Goal: Information Seeking & Learning: Learn about a topic

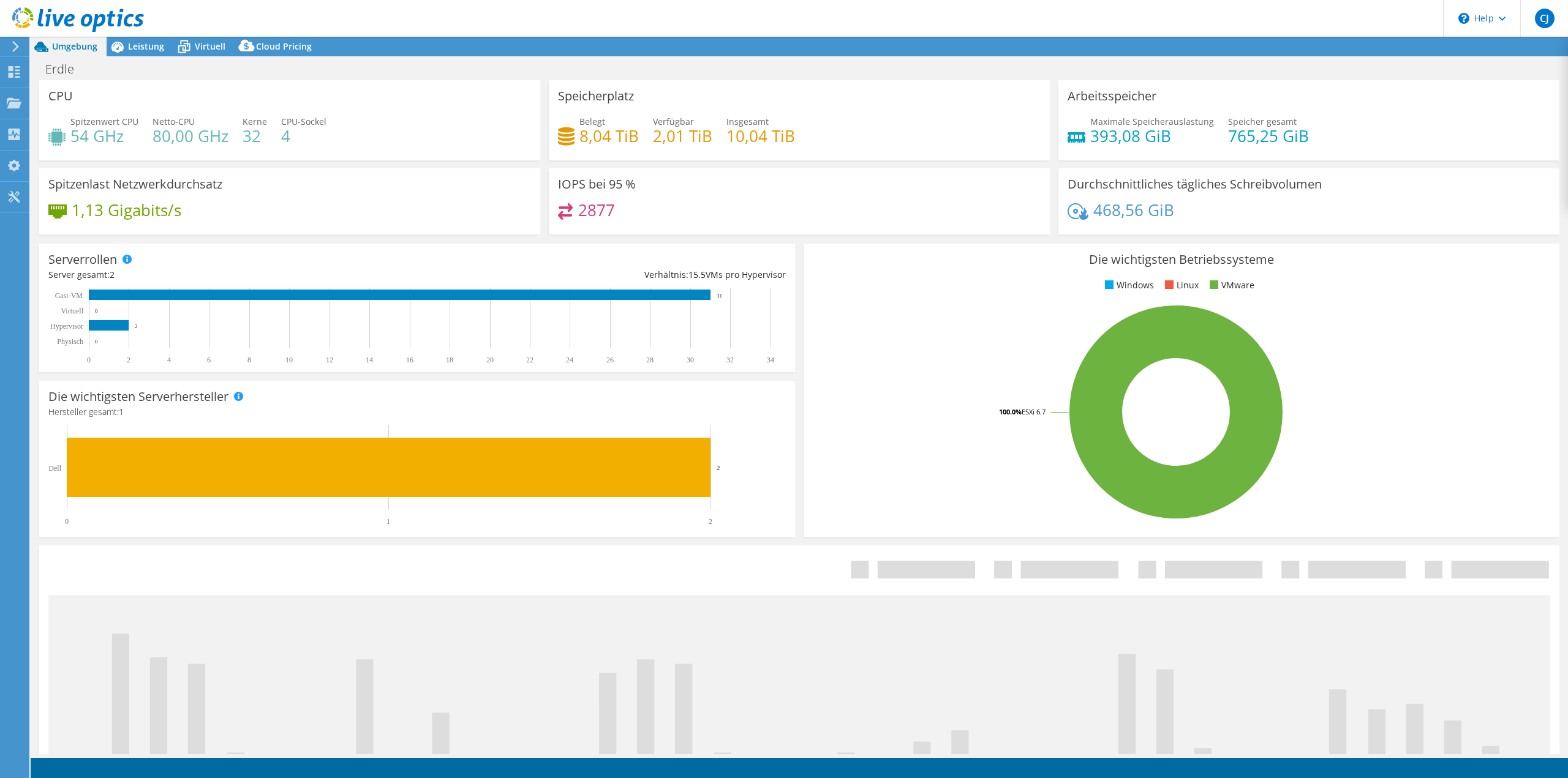
select select "USD"
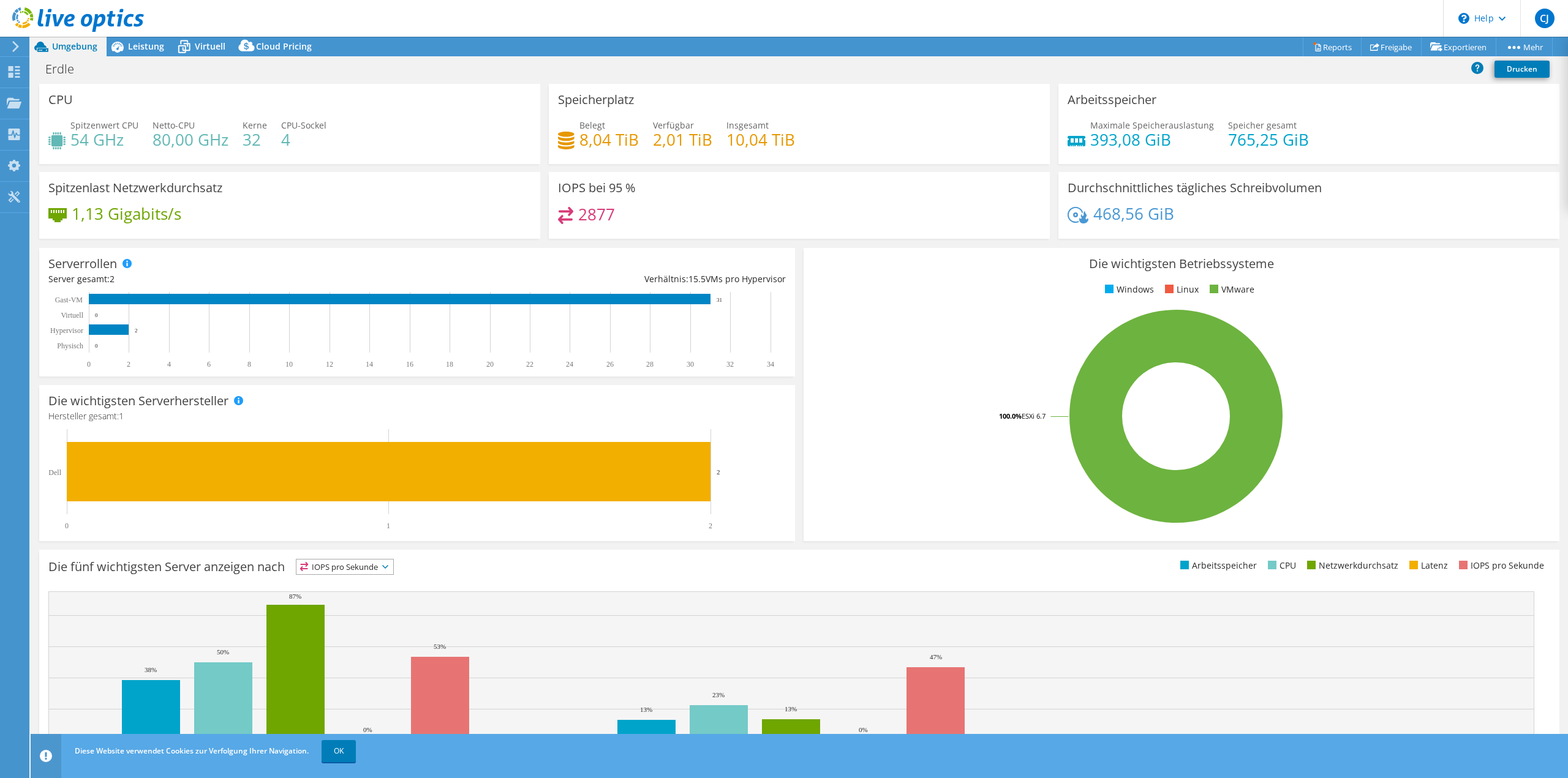
click at [1181, 218] on div "468,56 GiB" at bounding box center [1310, 220] width 483 height 26
click at [627, 221] on div "2877" at bounding box center [800, 220] width 483 height 26
drag, startPoint x: 795, startPoint y: 137, endPoint x: 712, endPoint y: 137, distance: 83.0
click at [712, 137] on div "Belegt 8,04 TiB Verfügbar 2,01 TiB Insgesamt 10,04 TiB" at bounding box center [800, 138] width 483 height 40
click at [786, 137] on h4 "10,04 TiB" at bounding box center [761, 139] width 69 height 14
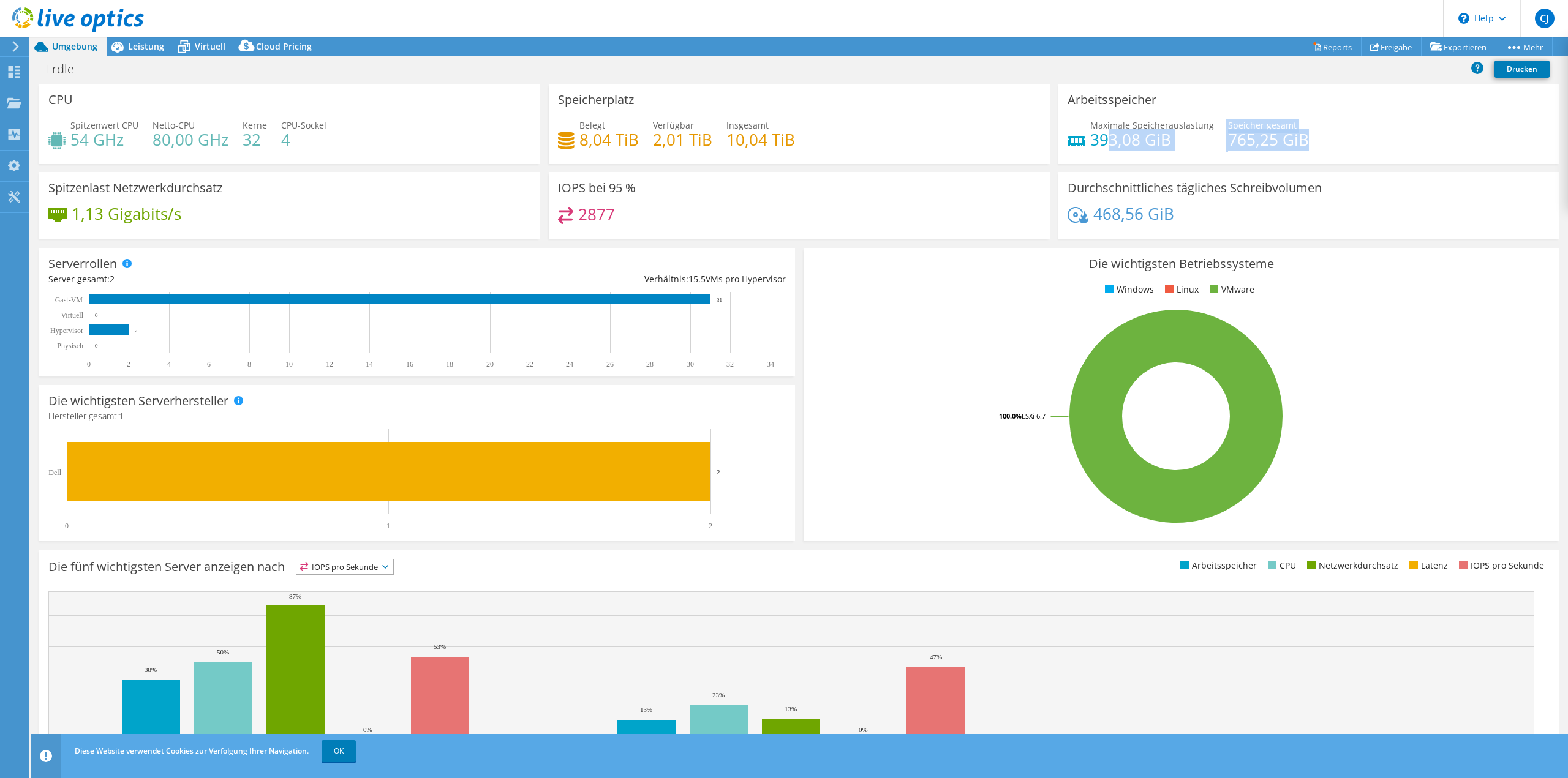
drag, startPoint x: 1309, startPoint y: 139, endPoint x: 1103, endPoint y: 140, distance: 206.0
click at [1103, 140] on div "Maximale Speicherauslastung 393,08 [PERSON_NAME] gesamt 765,25 GiB" at bounding box center [1310, 138] width 483 height 40
click at [1274, 209] on div "468,56 GiB" at bounding box center [1310, 220] width 483 height 26
click at [346, 758] on link "OK" at bounding box center [338, 751] width 34 height 22
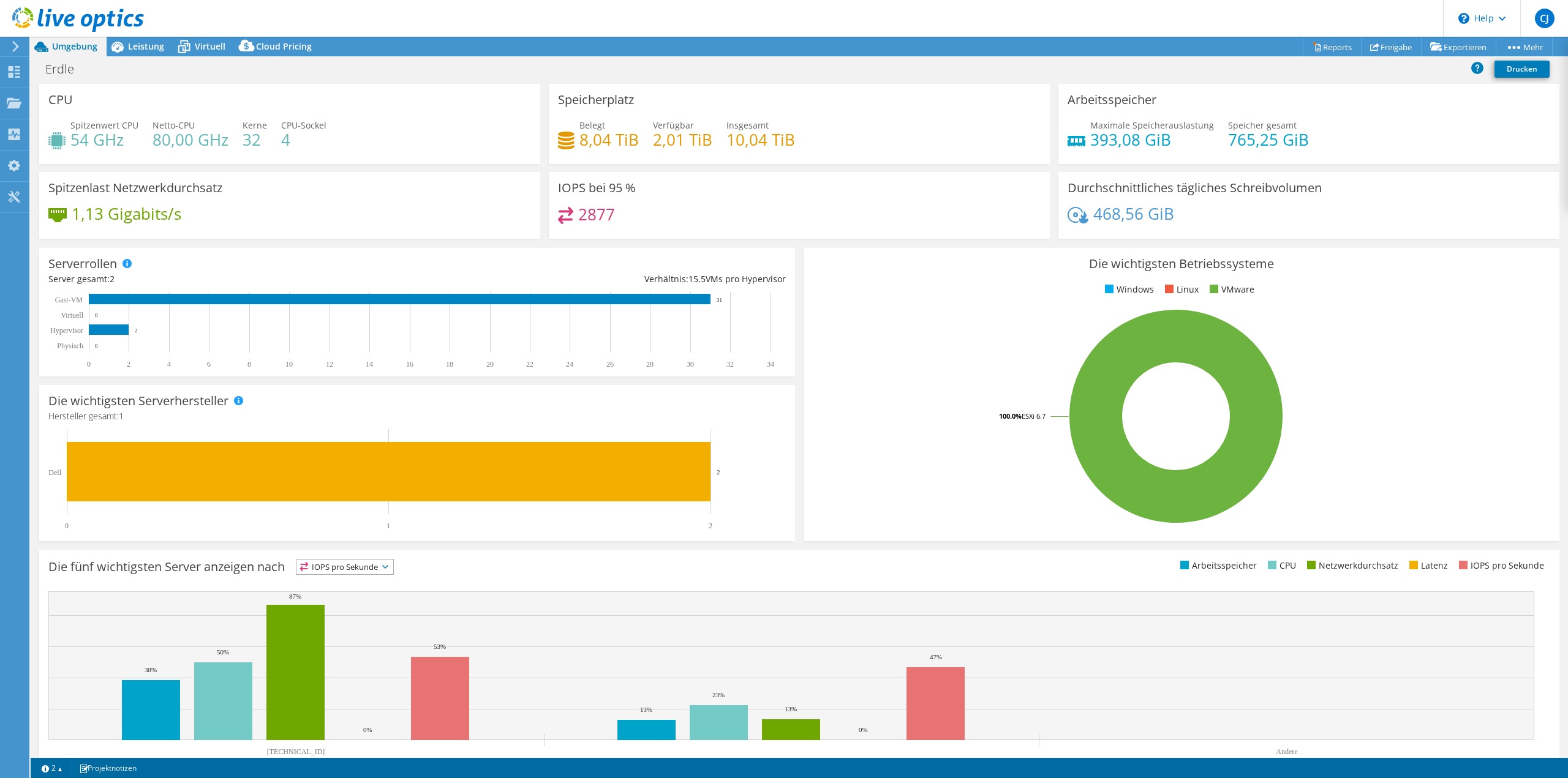
click at [1139, 218] on h4 "468,56 GiB" at bounding box center [1133, 214] width 81 height 14
drag, startPoint x: 611, startPoint y: 214, endPoint x: 567, endPoint y: 209, distance: 44.3
click at [567, 209] on div "2877" at bounding box center [586, 214] width 57 height 14
click at [660, 218] on div "2877" at bounding box center [800, 220] width 483 height 26
click at [1191, 218] on div "468,56 GiB" at bounding box center [1310, 220] width 483 height 26
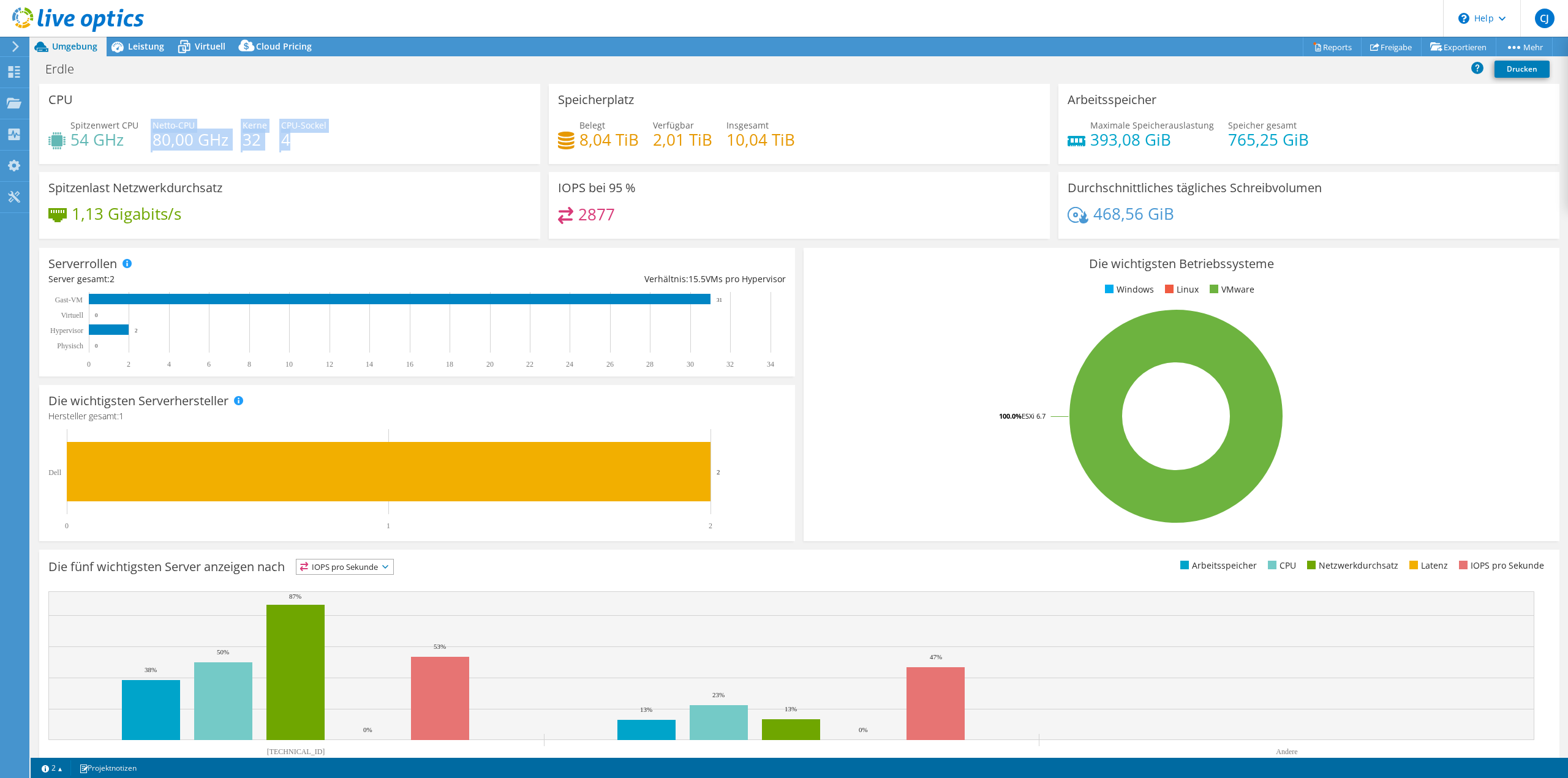
drag, startPoint x: 308, startPoint y: 139, endPoint x: 98, endPoint y: 151, distance: 210.3
click at [98, 151] on div "Spitzenwert CPU 54 GHz Netto-CPU 80,00 GHz Kerne 32 CPU-Sockel 4" at bounding box center [290, 138] width 483 height 40
click at [381, 142] on div "Spitzenwert CPU 54 GHz Netto-CPU 80,00 GHz Kerne 32 CPU-Sockel 4" at bounding box center [290, 138] width 483 height 40
click at [145, 41] on span "Leistung" at bounding box center [146, 46] width 36 height 12
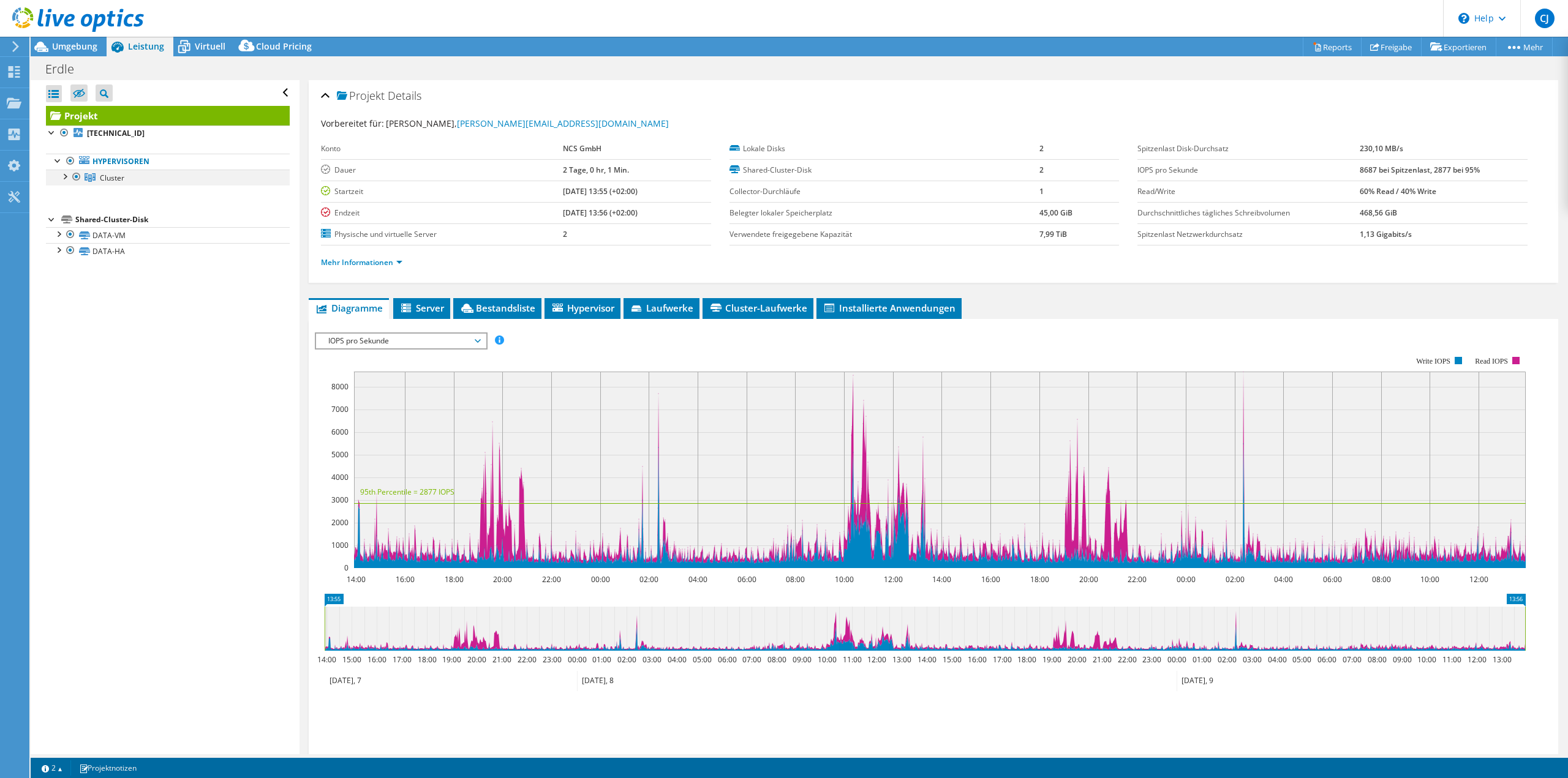
click at [68, 176] on div at bounding box center [64, 175] width 12 height 12
click at [119, 192] on link "[TECHNICAL_ID]" at bounding box center [167, 193] width 243 height 16
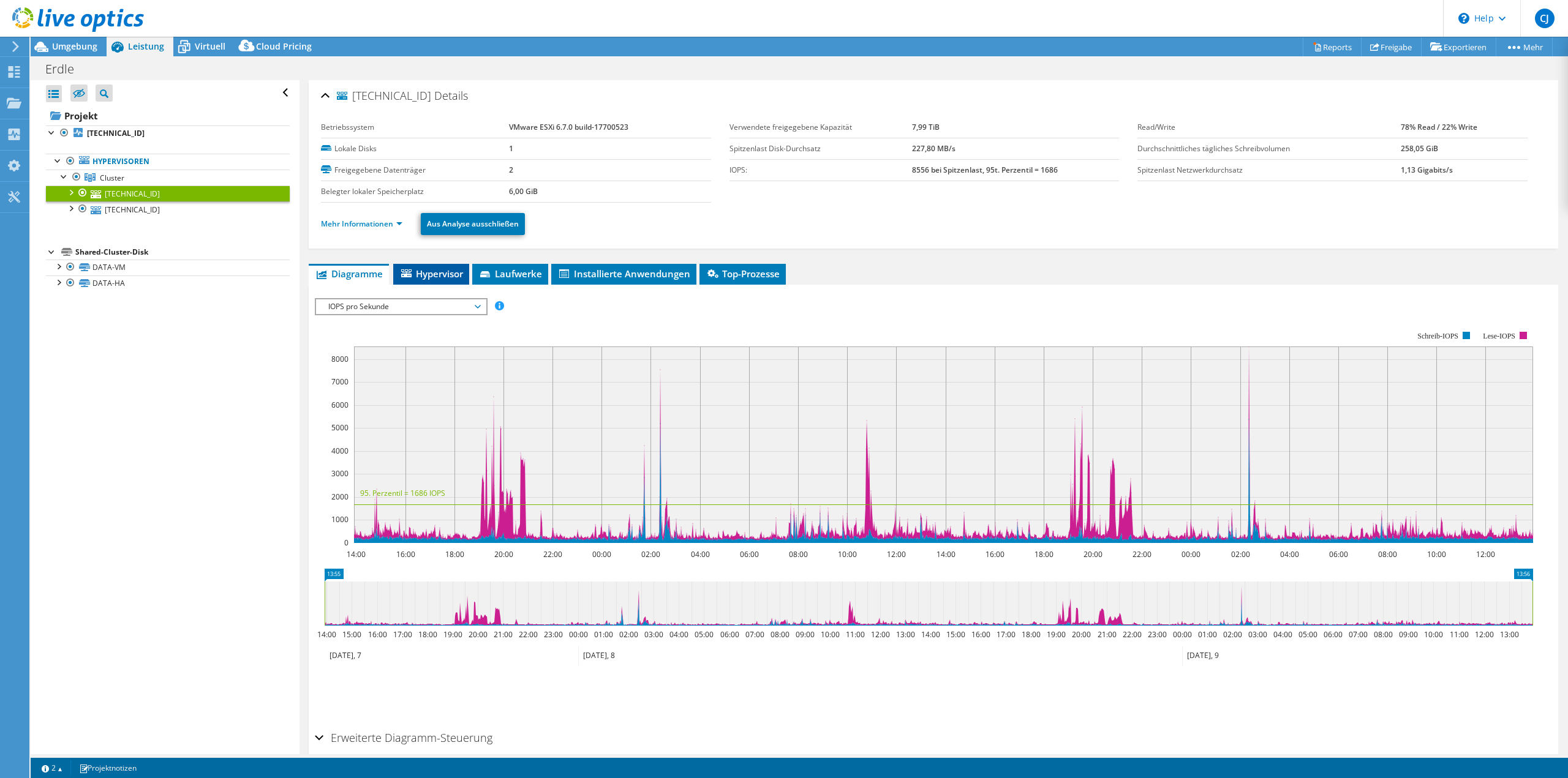
click at [432, 272] on span "Hypervisor" at bounding box center [431, 273] width 64 height 12
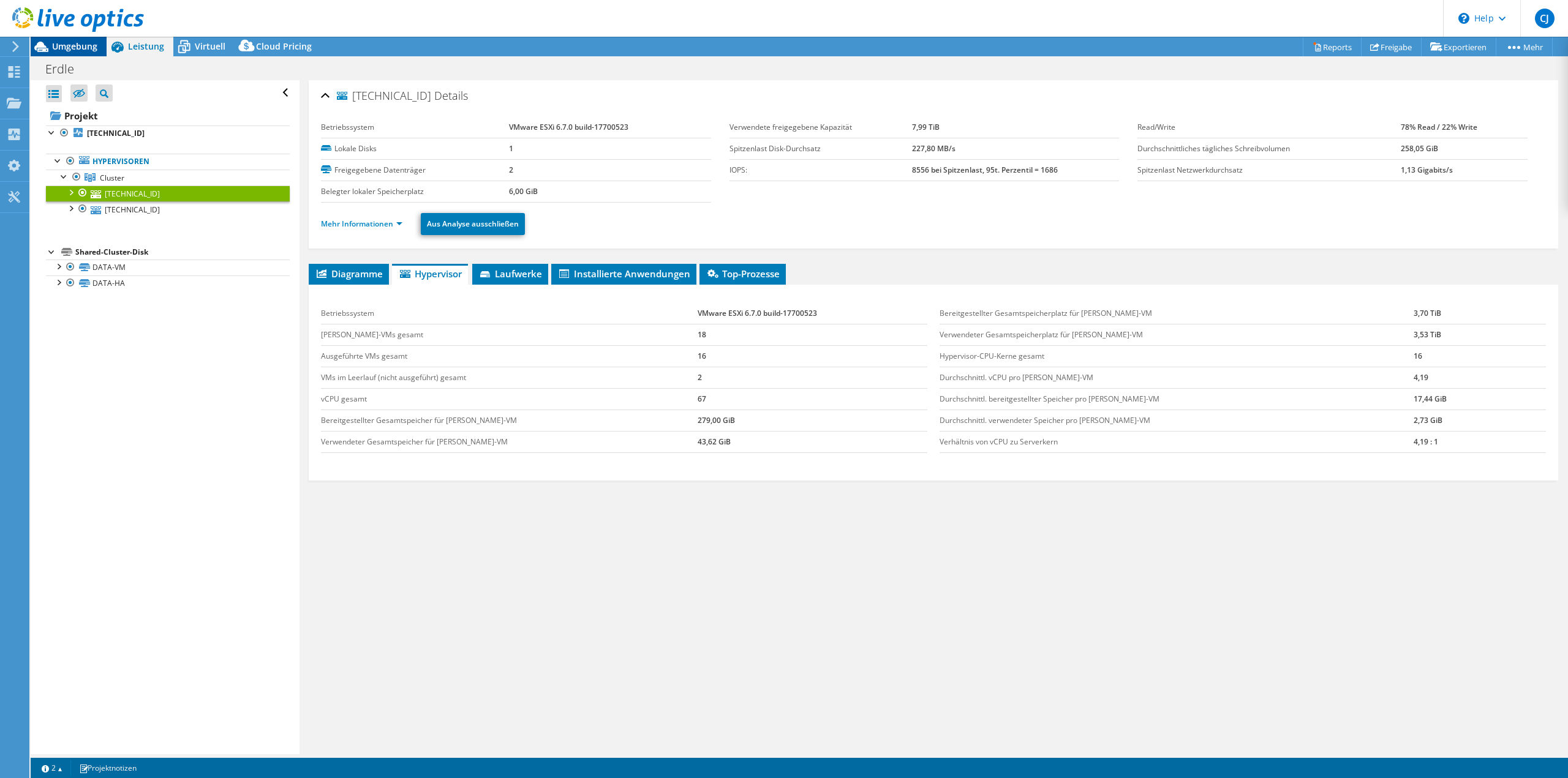
click at [86, 53] on div "Umgebung" at bounding box center [69, 46] width 76 height 19
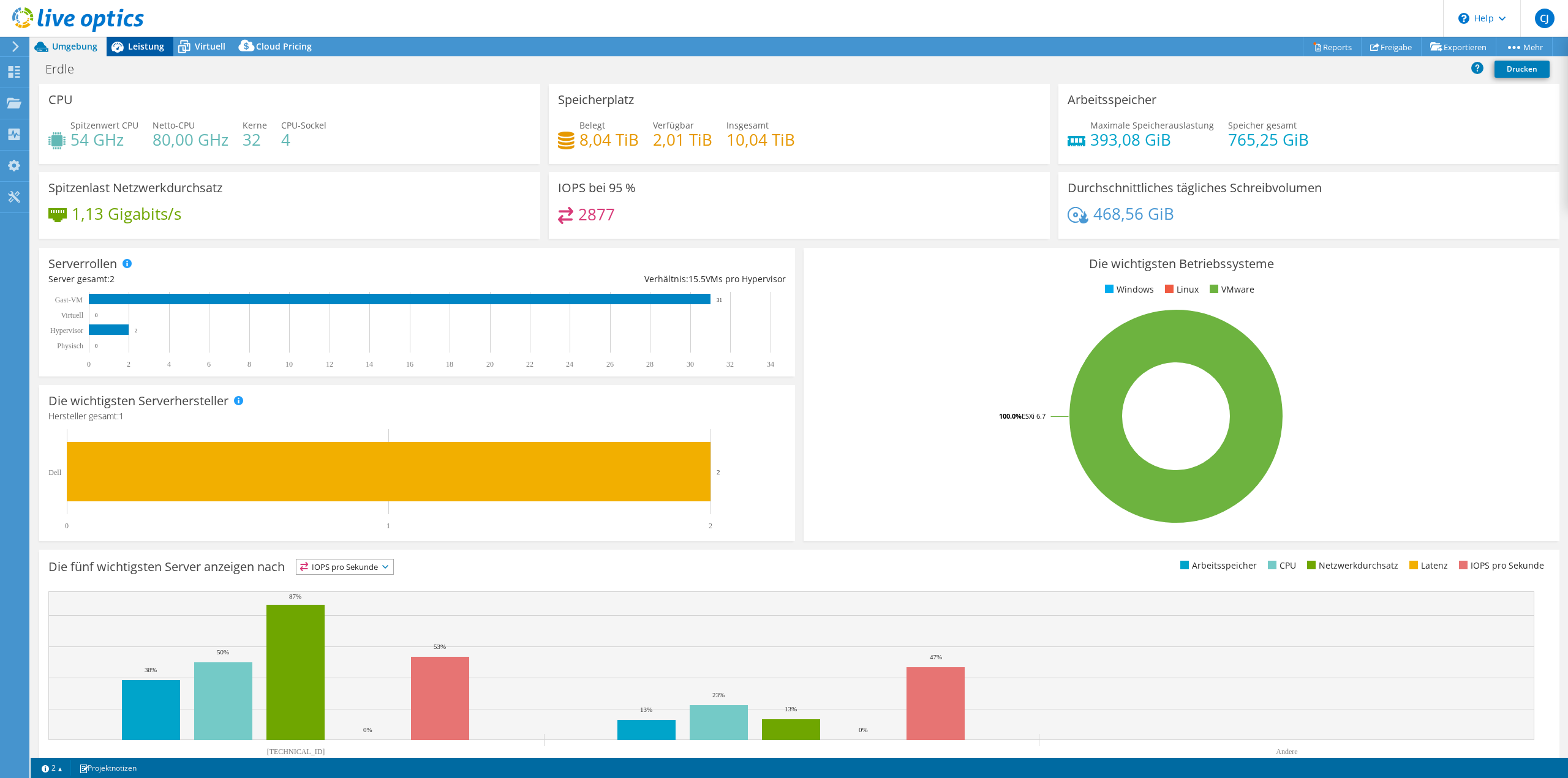
click at [130, 44] on span "Leistung" at bounding box center [146, 46] width 36 height 12
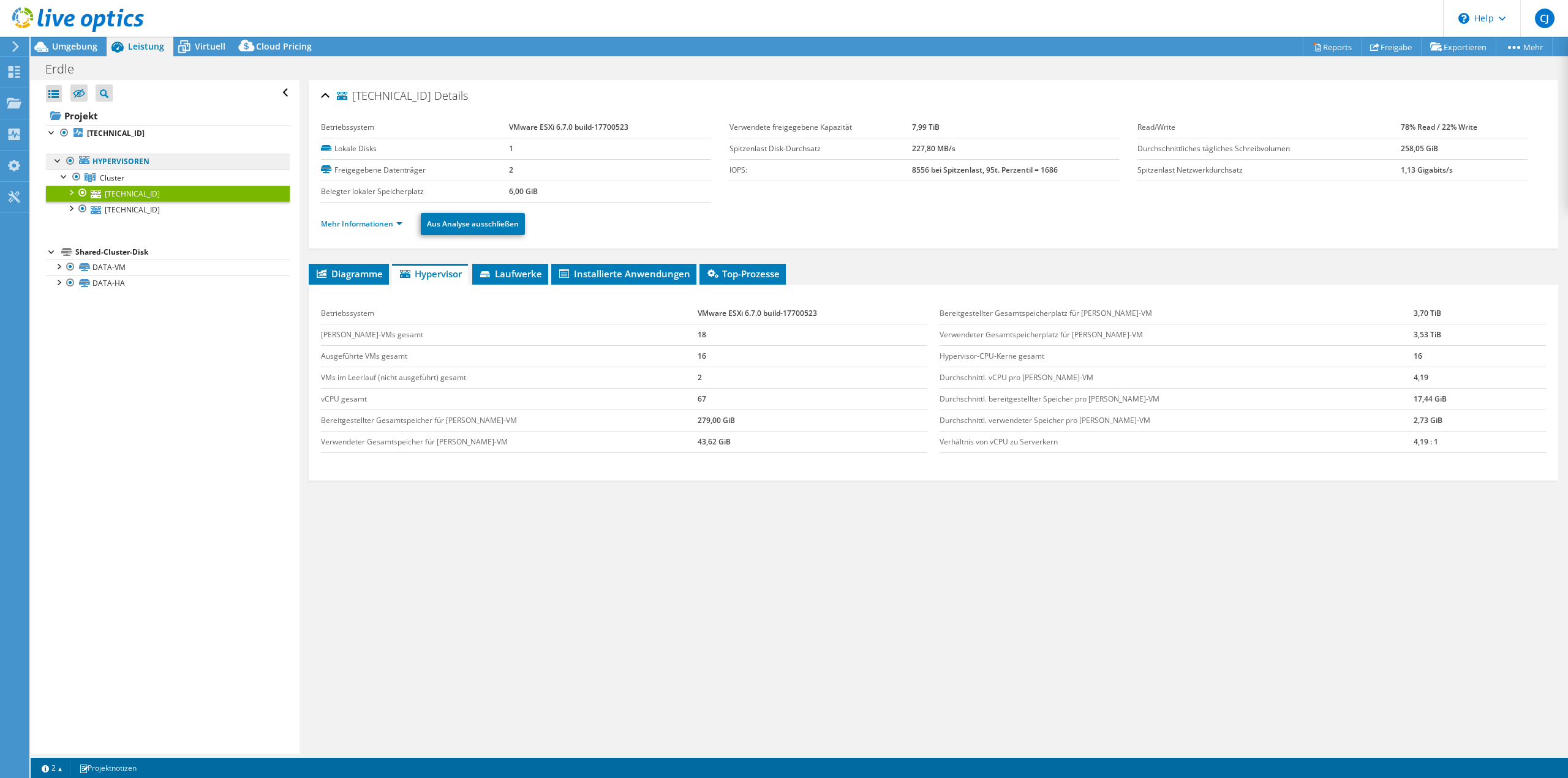
click at [114, 162] on link "Hypervisoren" at bounding box center [167, 162] width 243 height 16
click at [136, 246] on div "Shared-Cluster-Disk" at bounding box center [182, 253] width 215 height 15
click at [102, 131] on b "[TECHNICAL_ID]" at bounding box center [116, 133] width 58 height 10
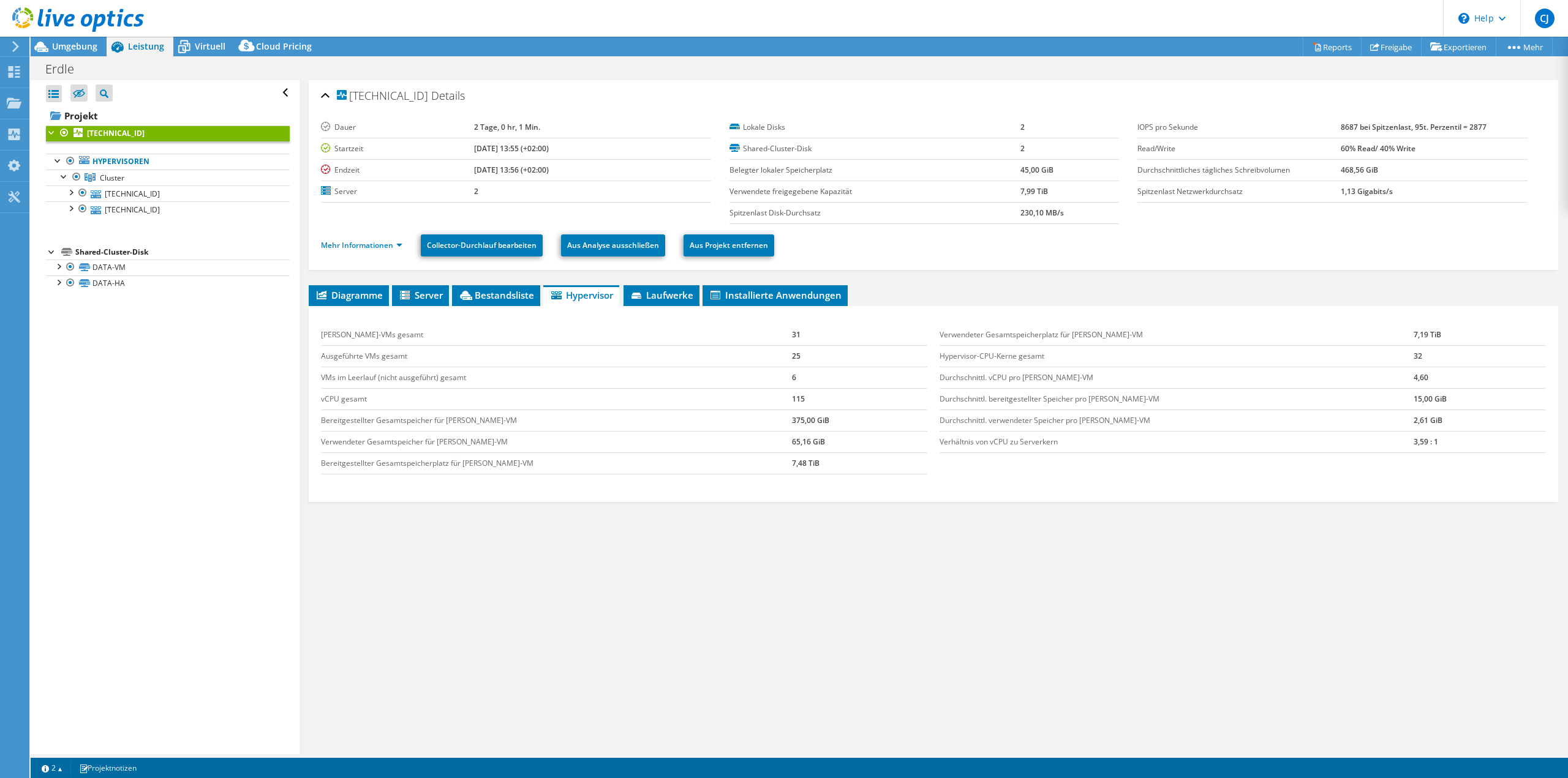
click at [51, 130] on div at bounding box center [51, 131] width 12 height 12
click at [55, 134] on div at bounding box center [51, 131] width 12 height 12
click at [134, 195] on link "[TECHNICAL_ID]" at bounding box center [167, 193] width 243 height 16
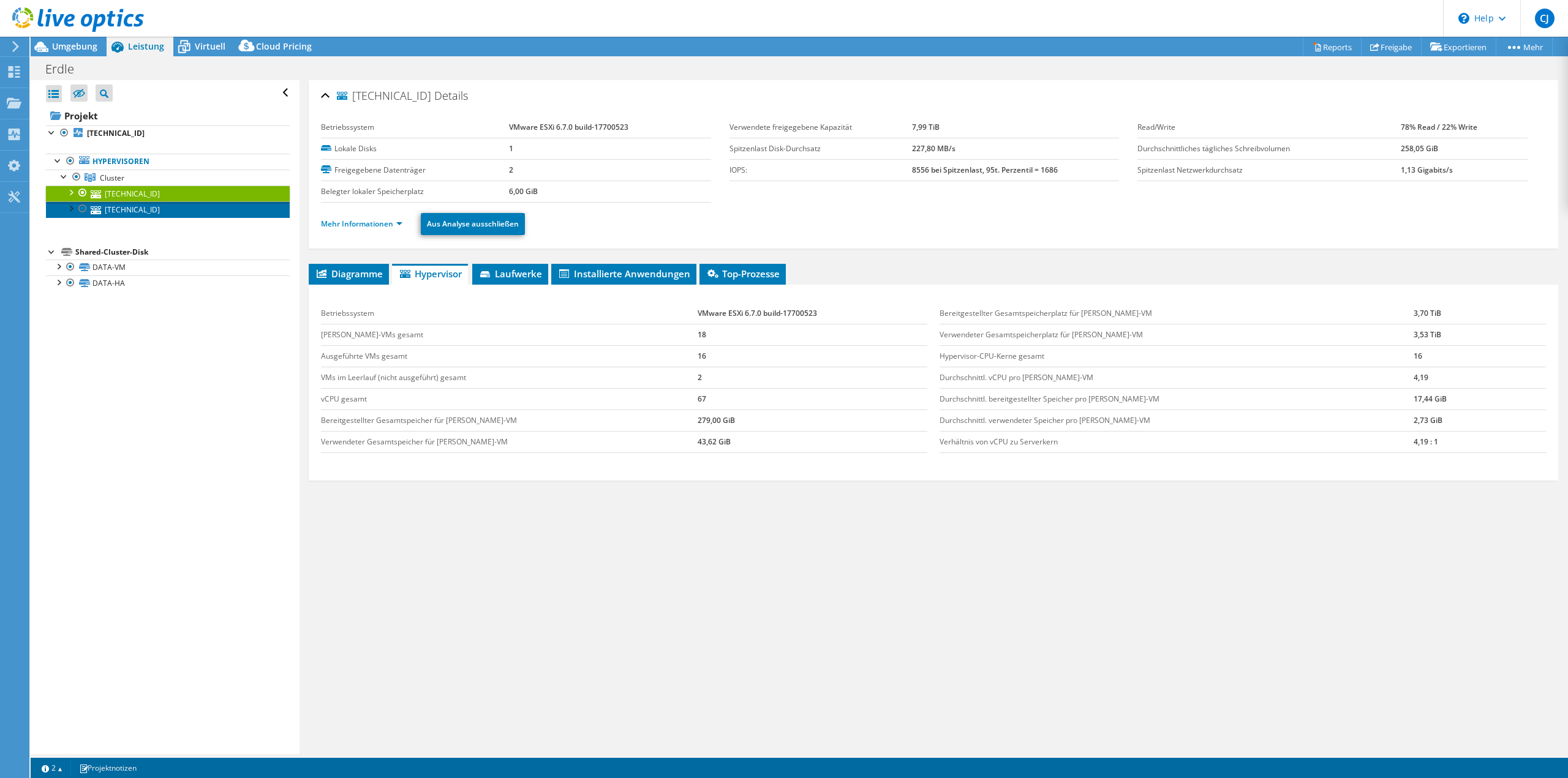
click at [134, 206] on link "[TECHNICAL_ID]" at bounding box center [167, 209] width 243 height 16
click at [134, 193] on link "[TECHNICAL_ID]" at bounding box center [167, 193] width 243 height 16
click at [130, 182] on link "Cluster" at bounding box center [167, 177] width 243 height 16
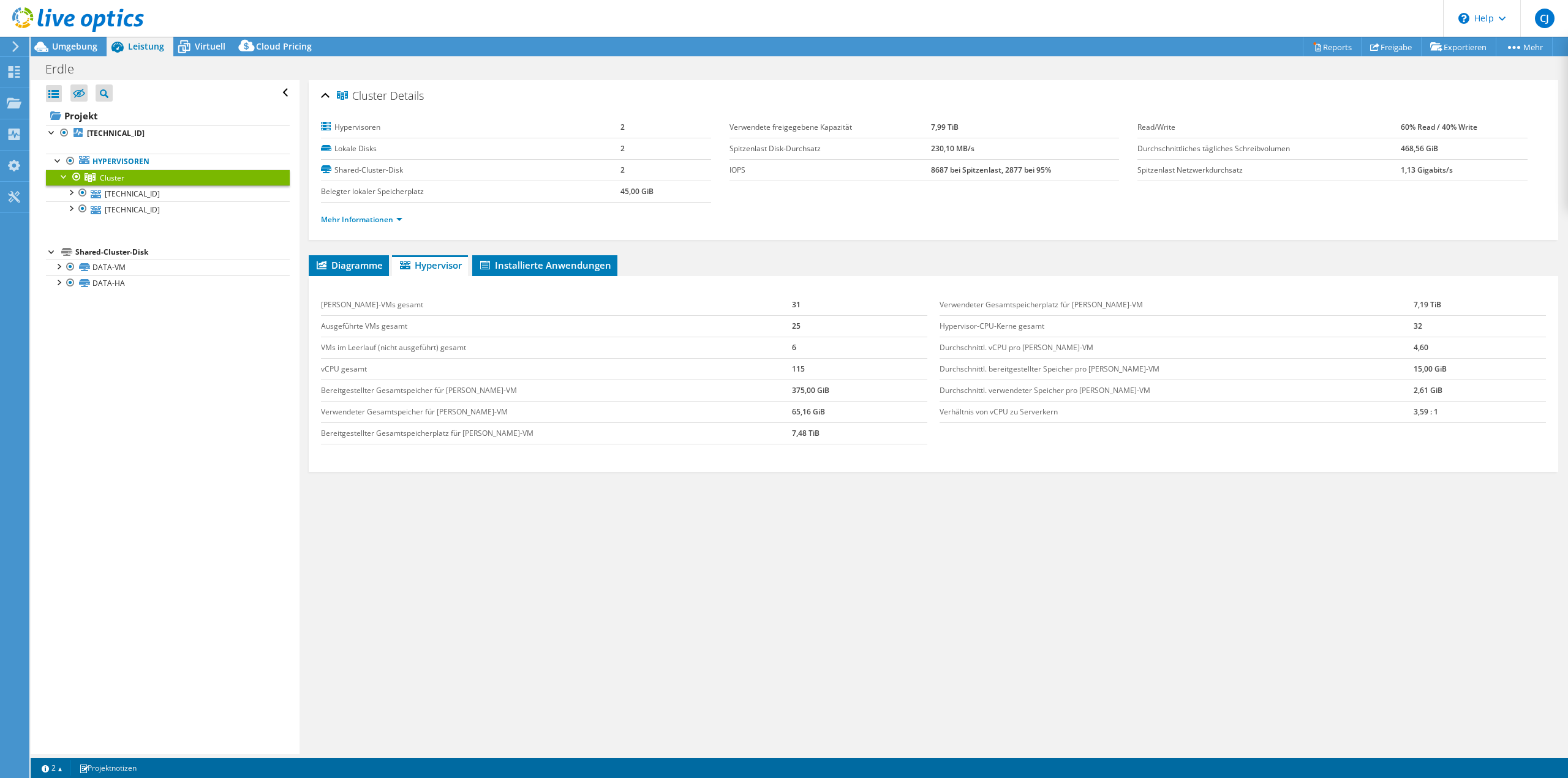
drag, startPoint x: 1439, startPoint y: 130, endPoint x: 1376, endPoint y: 134, distance: 63.1
click at [1376, 134] on tr "Read/Write 60% Read / 40% Write" at bounding box center [1333, 127] width 390 height 21
click at [1329, 110] on div "Hypervisoren 2 Lokale Disks 2 Shared-Cluster-Disk 2 Belegter lokaler [STREET_AD…" at bounding box center [934, 173] width 1225 height 127
click at [428, 137] on td "Hypervisoren" at bounding box center [471, 127] width 299 height 21
click at [72, 41] on span "Umgebung" at bounding box center [74, 46] width 46 height 12
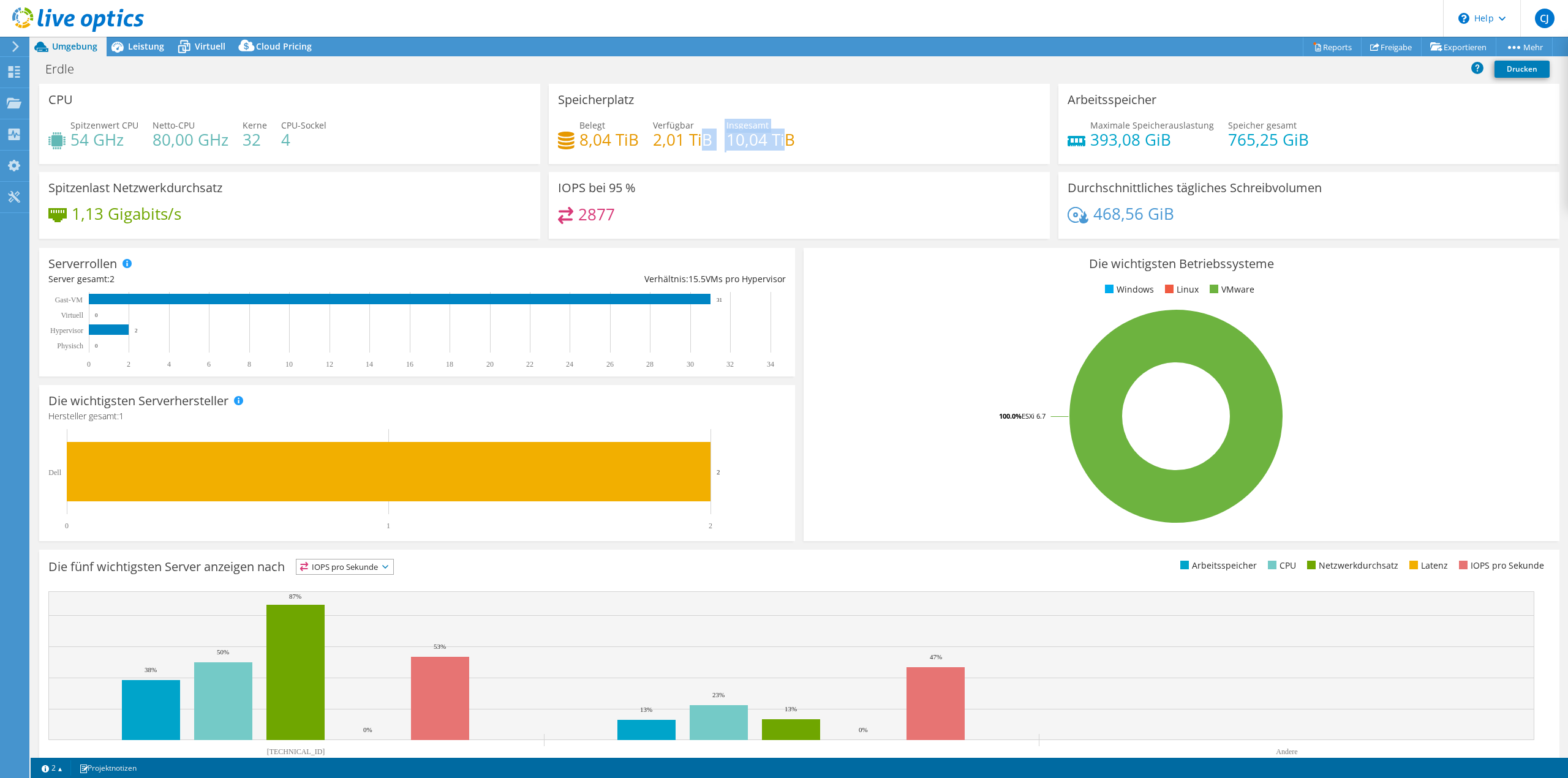
drag, startPoint x: 758, startPoint y: 136, endPoint x: 701, endPoint y: 134, distance: 57.0
click at [701, 134] on div "Belegt 8,04 TiB Verfügbar 2,01 TiB Insgesamt 10,04 TiB" at bounding box center [800, 138] width 483 height 40
click at [874, 133] on div "Belegt 8,04 TiB Verfügbar 2,01 TiB Insgesamt 10,04 TiB" at bounding box center [800, 138] width 483 height 40
drag, startPoint x: 798, startPoint y: 149, endPoint x: 620, endPoint y: 134, distance: 178.6
click at [581, 140] on div "Belegt 8,04 TiB Verfügbar 2,01 TiB Insgesamt 10,04 TiB" at bounding box center [800, 138] width 483 height 40
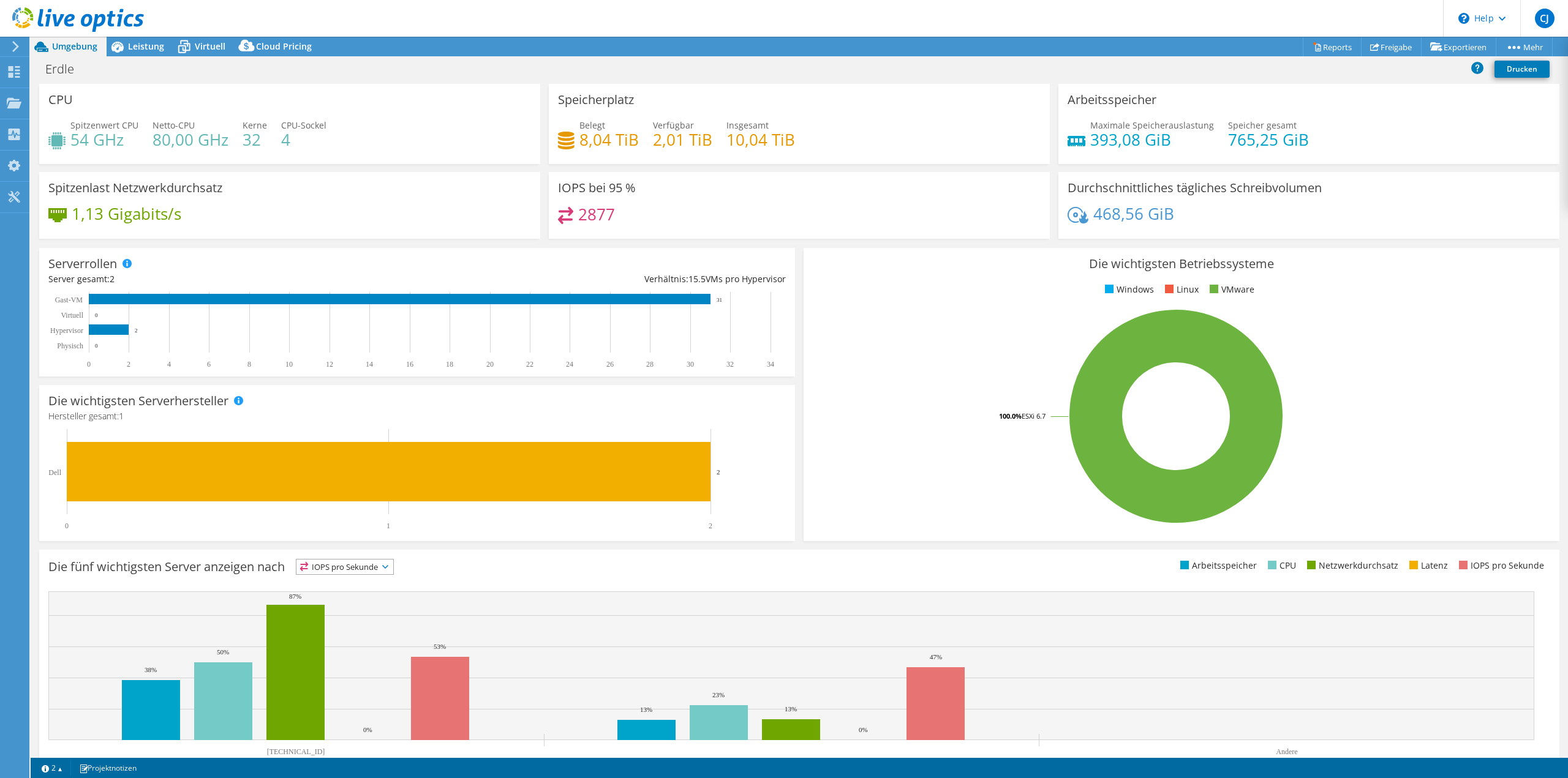
click at [802, 146] on div "Belegt 8,04 TiB Verfügbar 2,01 TiB Insgesamt 10,04 TiB" at bounding box center [800, 138] width 483 height 40
click at [165, 49] on div "Leistung" at bounding box center [140, 46] width 67 height 19
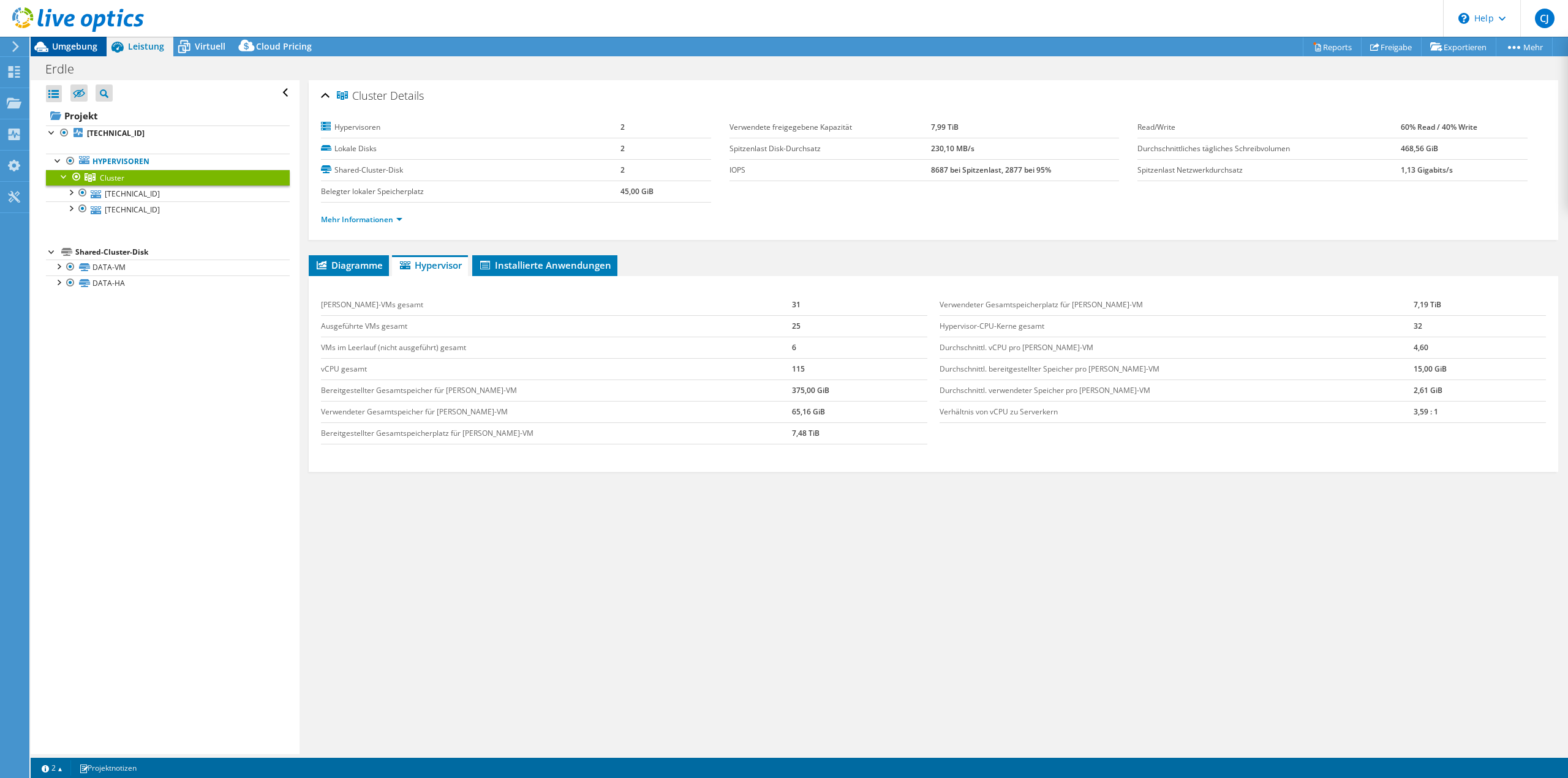
click at [85, 55] on div "Umgebung" at bounding box center [69, 46] width 76 height 19
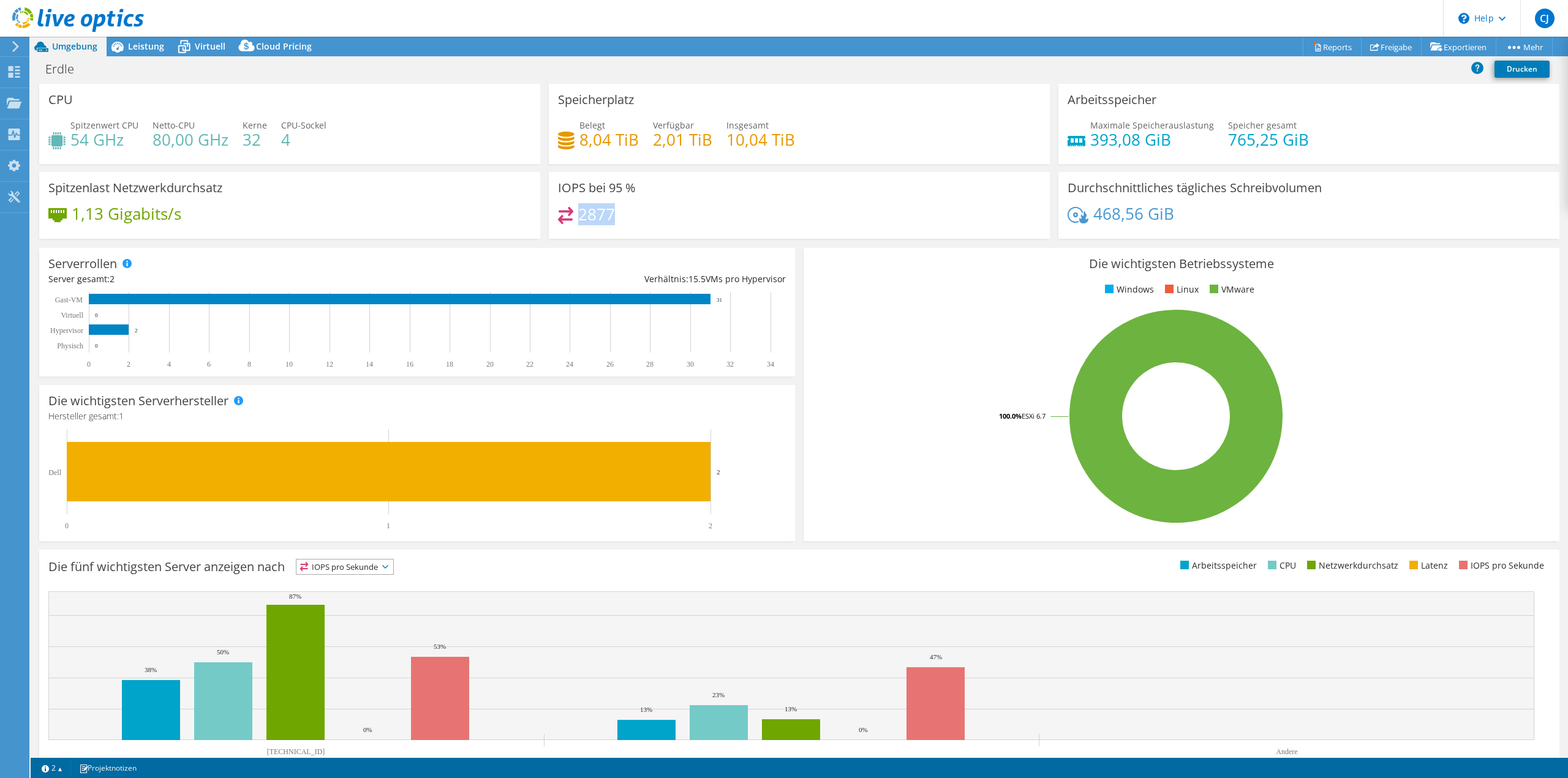
drag, startPoint x: 627, startPoint y: 218, endPoint x: 577, endPoint y: 222, distance: 50.2
click at [577, 222] on div "2877" at bounding box center [800, 220] width 483 height 26
click at [609, 216] on h4 "2877" at bounding box center [597, 214] width 37 height 14
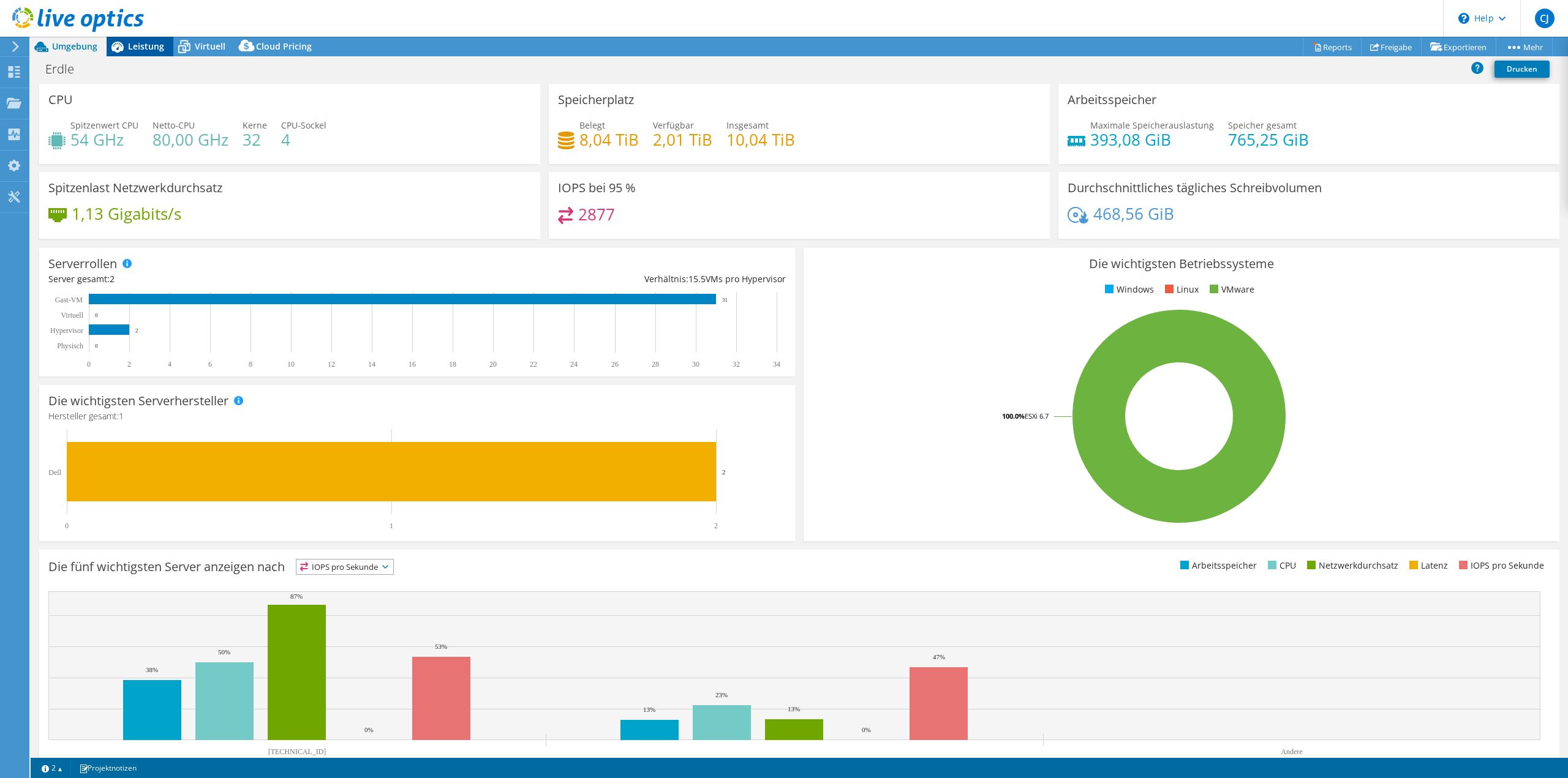
click at [139, 49] on span "Leistung" at bounding box center [146, 46] width 36 height 12
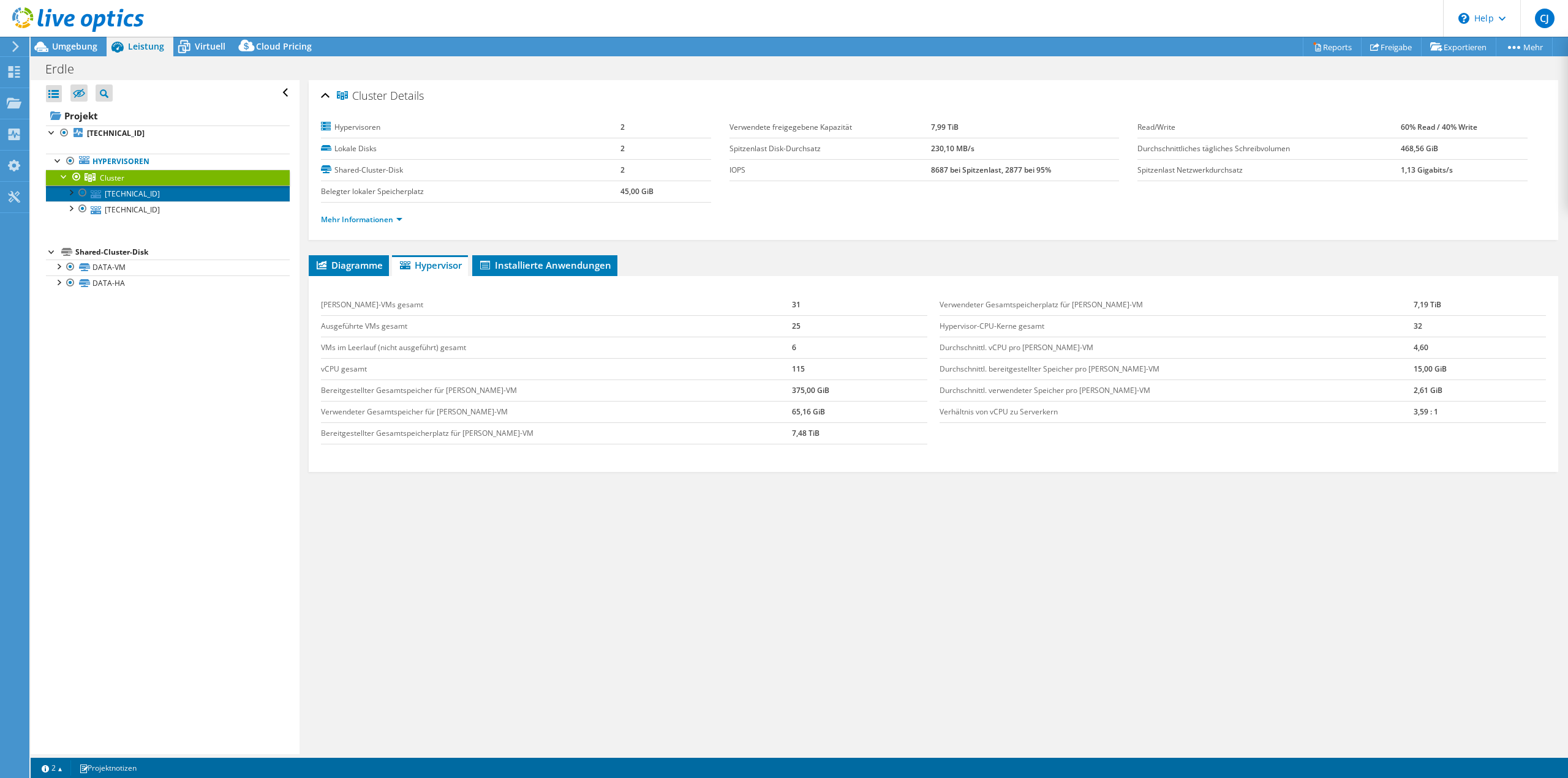
click at [145, 199] on link "[TECHNICAL_ID]" at bounding box center [167, 193] width 243 height 16
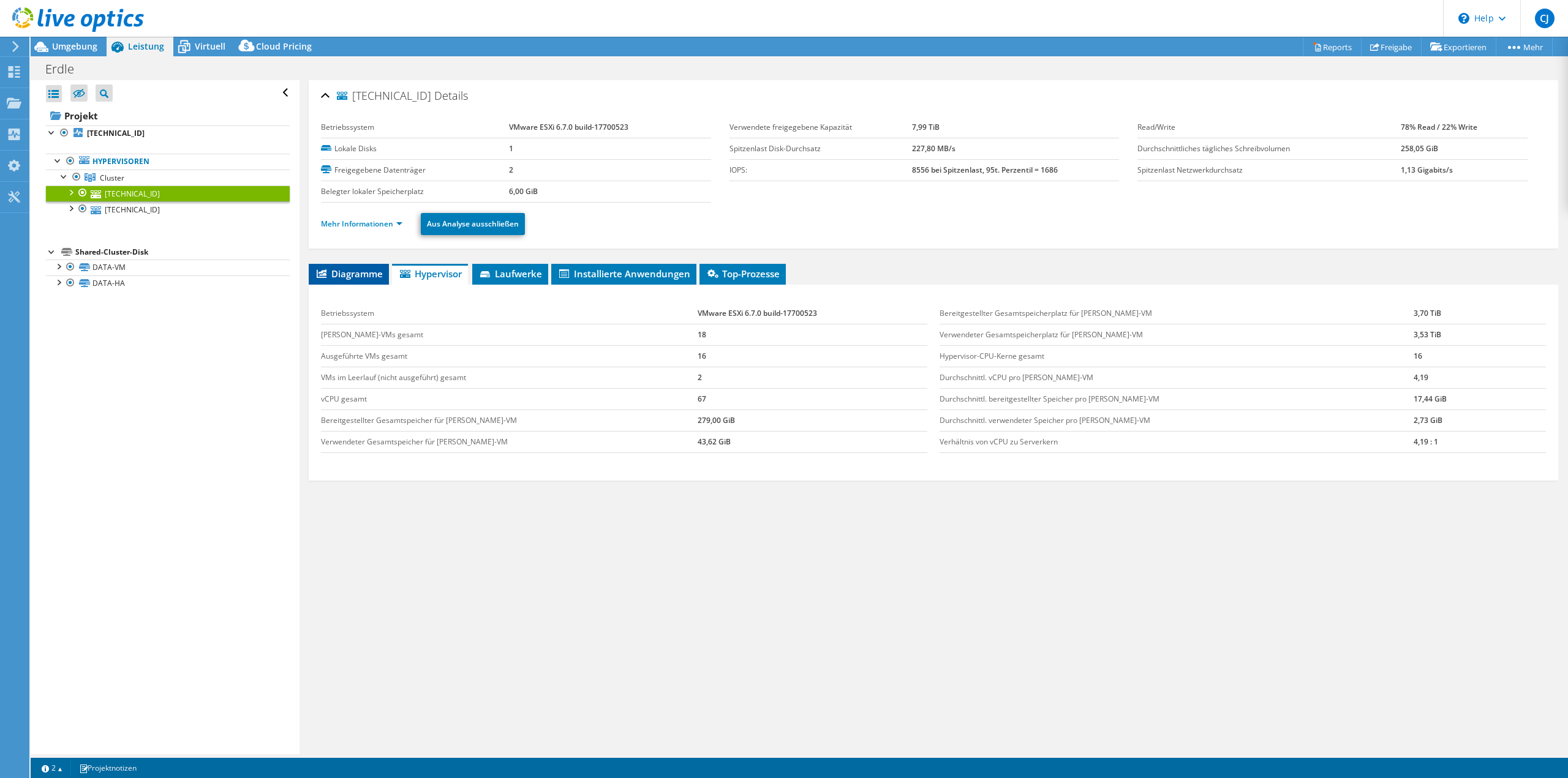
click at [367, 276] on span "Diagramme" at bounding box center [348, 273] width 68 height 12
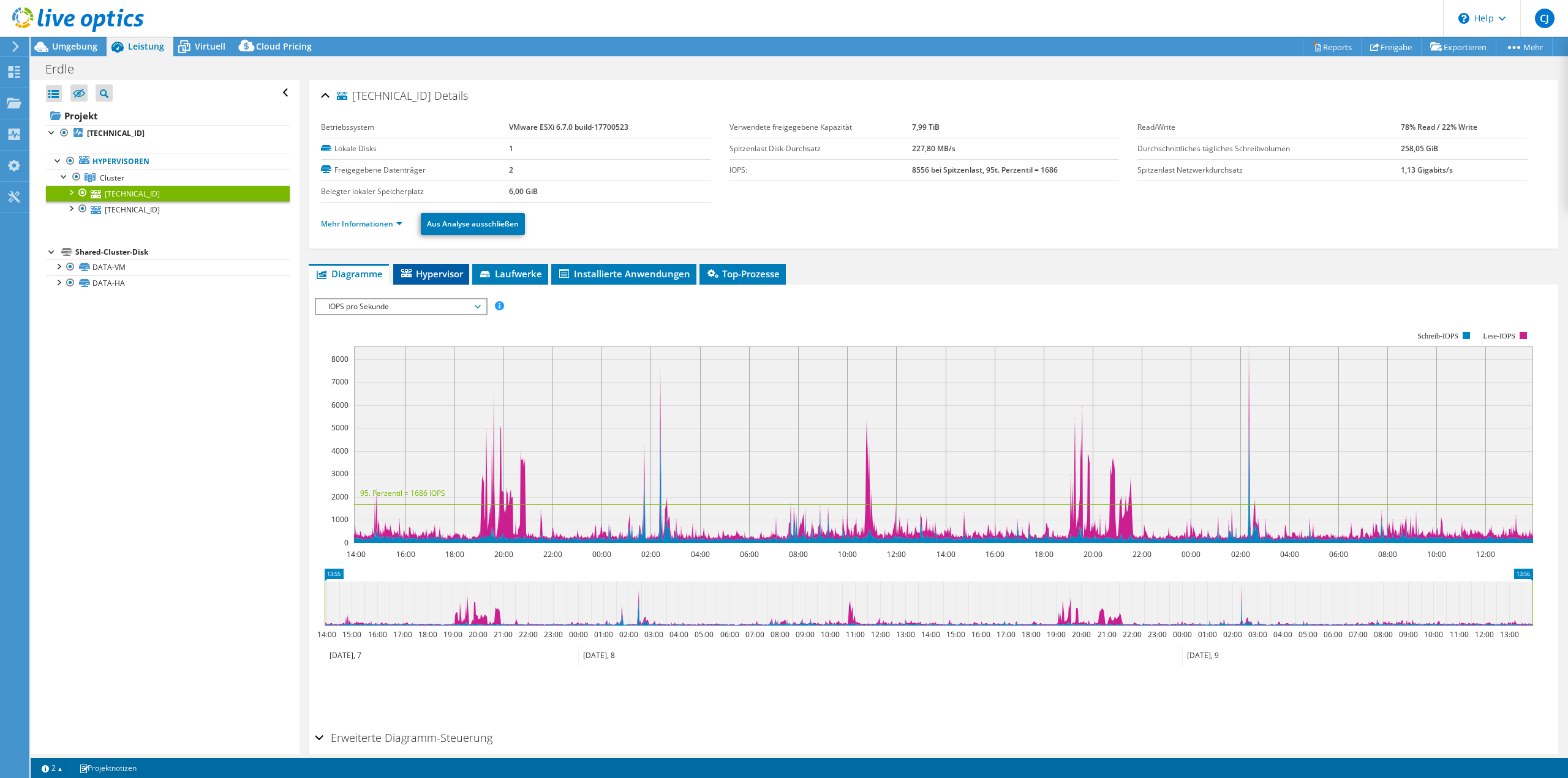
click at [433, 283] on li "Hypervisor" at bounding box center [431, 274] width 76 height 20
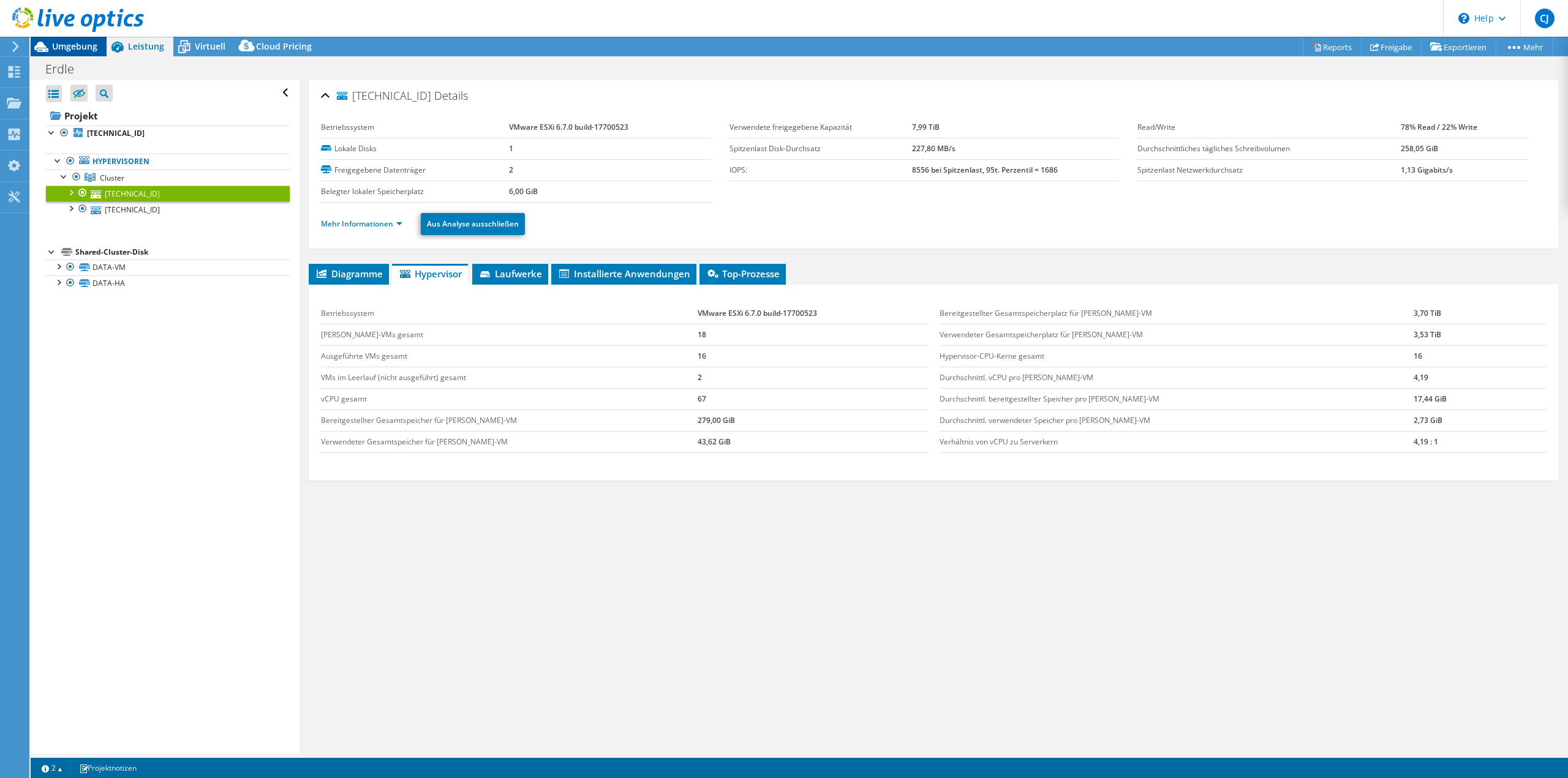
click at [69, 44] on span "Umgebung" at bounding box center [74, 46] width 46 height 12
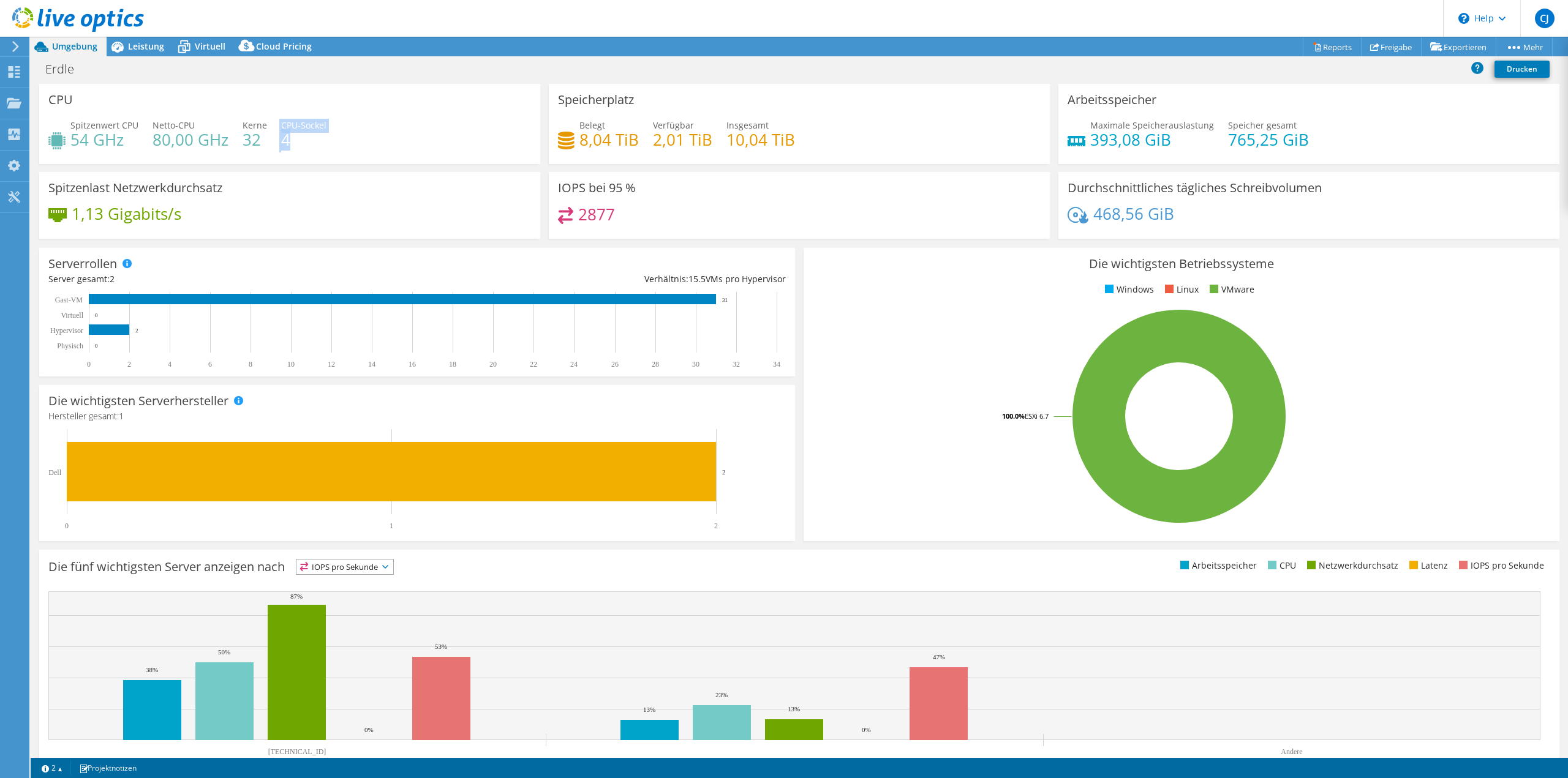
drag, startPoint x: 307, startPoint y: 145, endPoint x: 257, endPoint y: 149, distance: 50.2
click at [257, 149] on div "Spitzenwert CPU 54 GHz Netto-CPU 80,00 GHz Kerne 32 CPU-Sockel 4" at bounding box center [290, 138] width 483 height 40
click at [296, 145] on h4 "4" at bounding box center [304, 139] width 46 height 14
drag, startPoint x: 301, startPoint y: 144, endPoint x: 241, endPoint y: 149, distance: 60.2
click at [241, 149] on div "Spitzenwert CPU 54 GHz Netto-CPU 80,00 GHz Kerne 32 CPU-Sockel 4" at bounding box center [290, 138] width 483 height 40
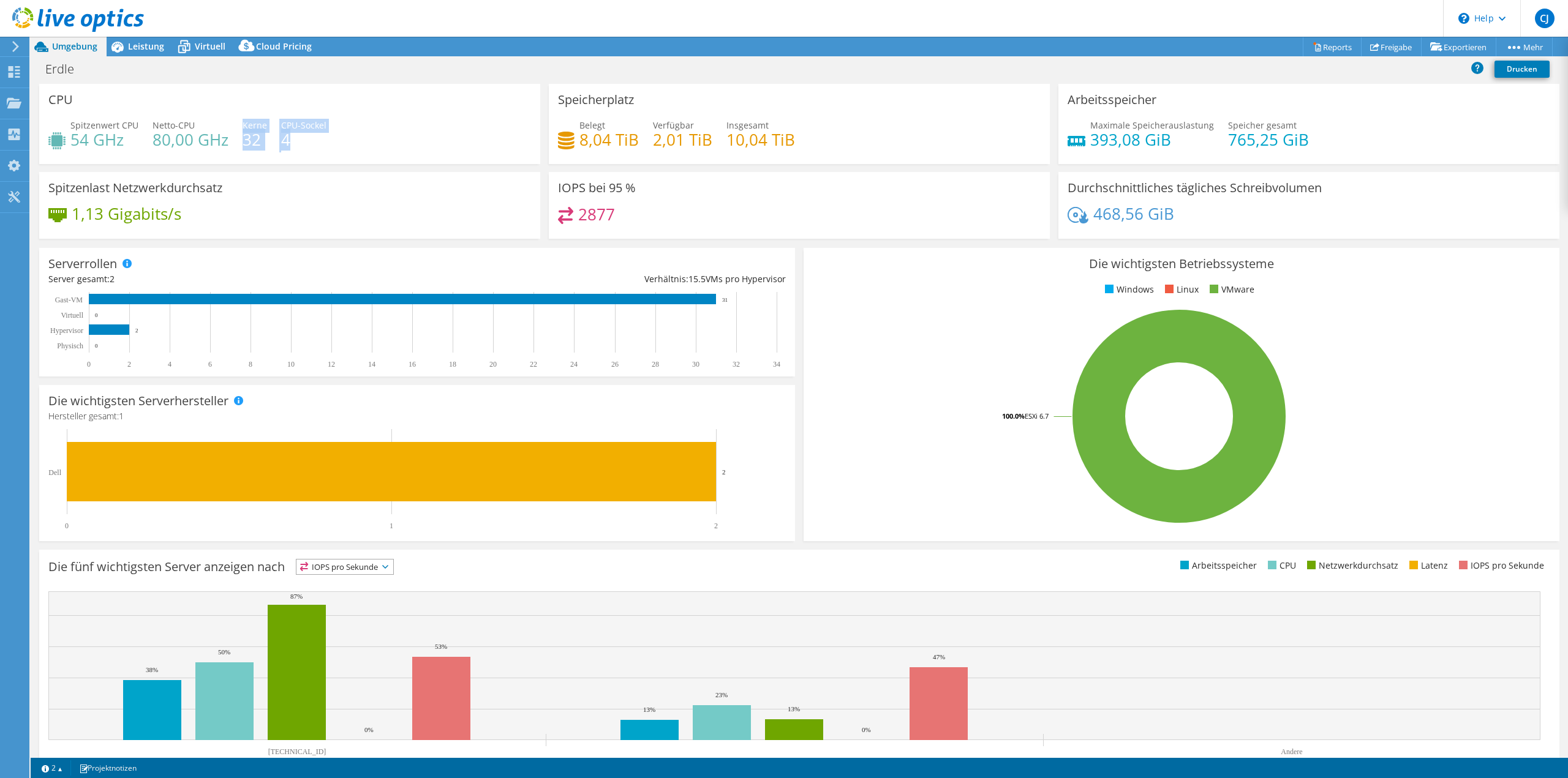
click at [310, 145] on h4 "4" at bounding box center [304, 139] width 46 height 14
click at [307, 145] on h4 "4" at bounding box center [304, 139] width 46 height 14
click at [117, 48] on icon at bounding box center [117, 46] width 21 height 21
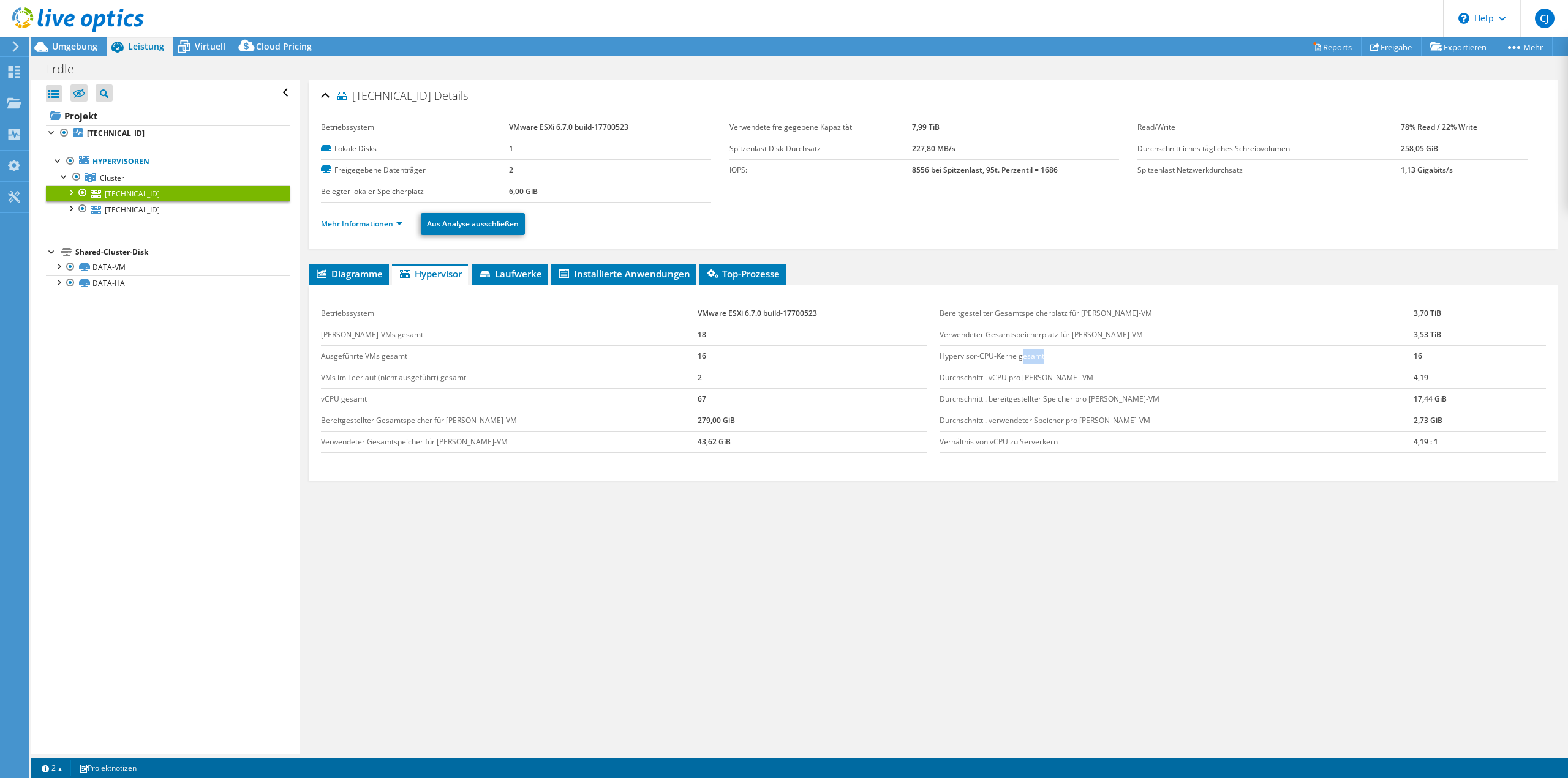
drag, startPoint x: 1047, startPoint y: 356, endPoint x: 1019, endPoint y: 365, distance: 29.4
click at [1019, 365] on td "Hypervisor-CPU-Kerne gesamt" at bounding box center [1177, 356] width 474 height 21
click at [62, 49] on span "Umgebung" at bounding box center [74, 46] width 46 height 12
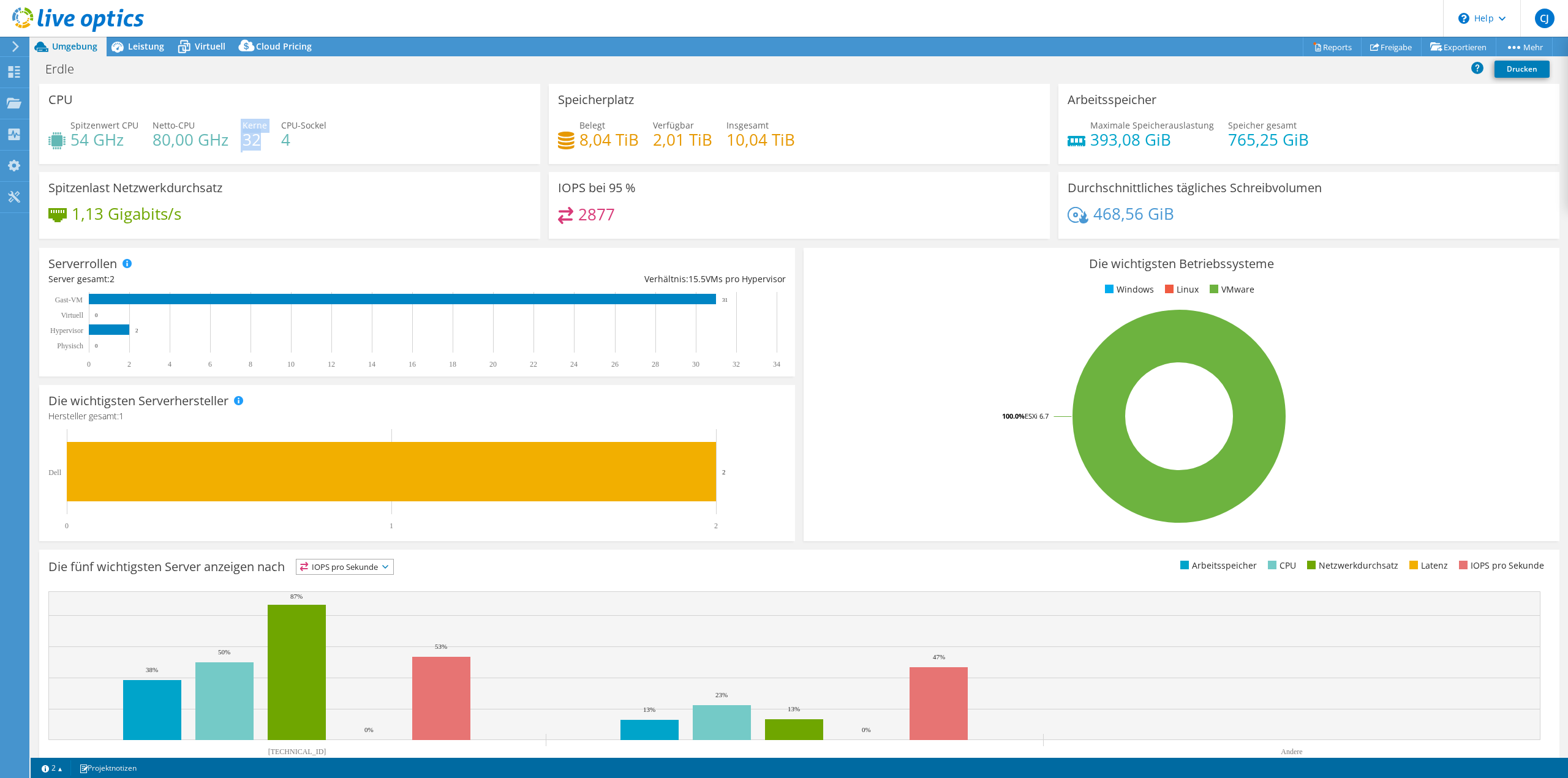
drag, startPoint x: 255, startPoint y: 142, endPoint x: 231, endPoint y: 139, distance: 24.2
click at [231, 139] on div "Spitzenwert CPU 54 GHz Netto-CPU 80,00 GHz Kerne 32 CPU-Sockel 4" at bounding box center [290, 138] width 483 height 40
click at [302, 147] on div "Spitzenwert CPU 54 GHz Netto-CPU 80,00 GHz Kerne 32 CPU-Sockel 4" at bounding box center [290, 138] width 483 height 40
click at [147, 47] on span "Leistung" at bounding box center [146, 46] width 36 height 12
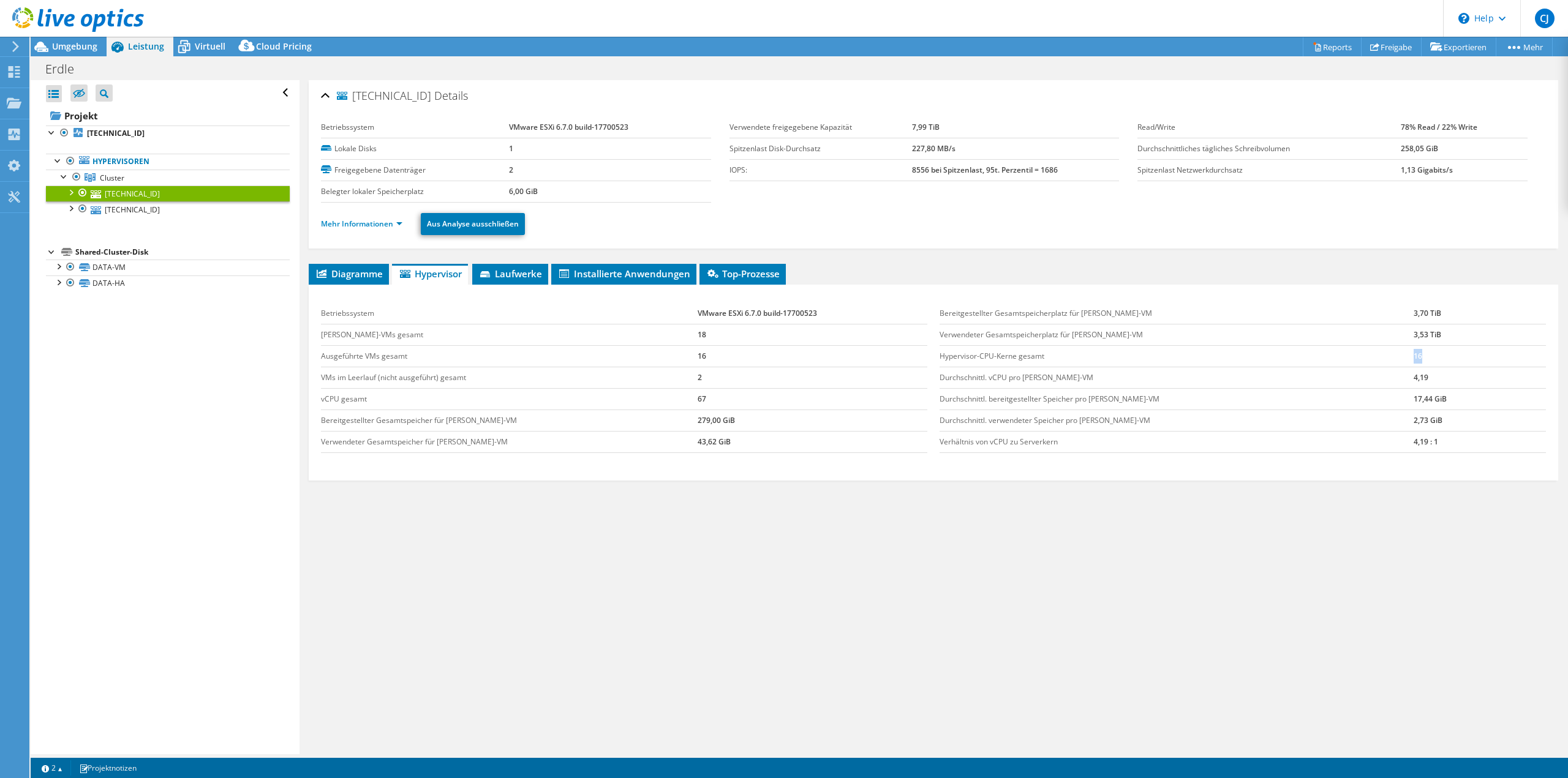
drag, startPoint x: 1402, startPoint y: 355, endPoint x: 1381, endPoint y: 357, distance: 21.1
click at [1381, 357] on tr "Hypervisor-CPU-Kerne gesamt 16" at bounding box center [1243, 356] width 607 height 21
click at [1414, 359] on td "16" at bounding box center [1480, 356] width 132 height 21
click at [387, 219] on link "Mehr Informationen" at bounding box center [362, 223] width 82 height 10
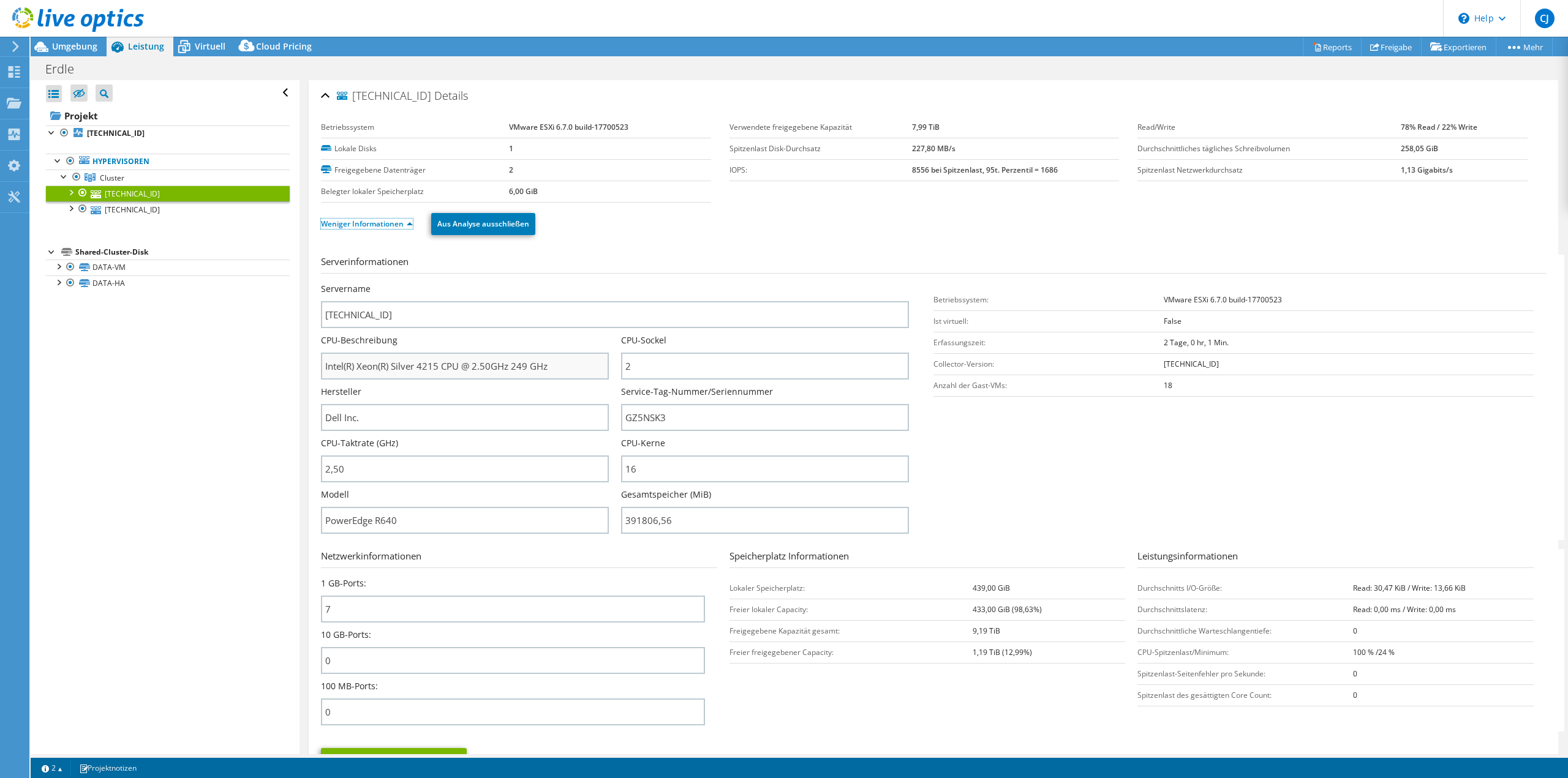
scroll to position [61, 0]
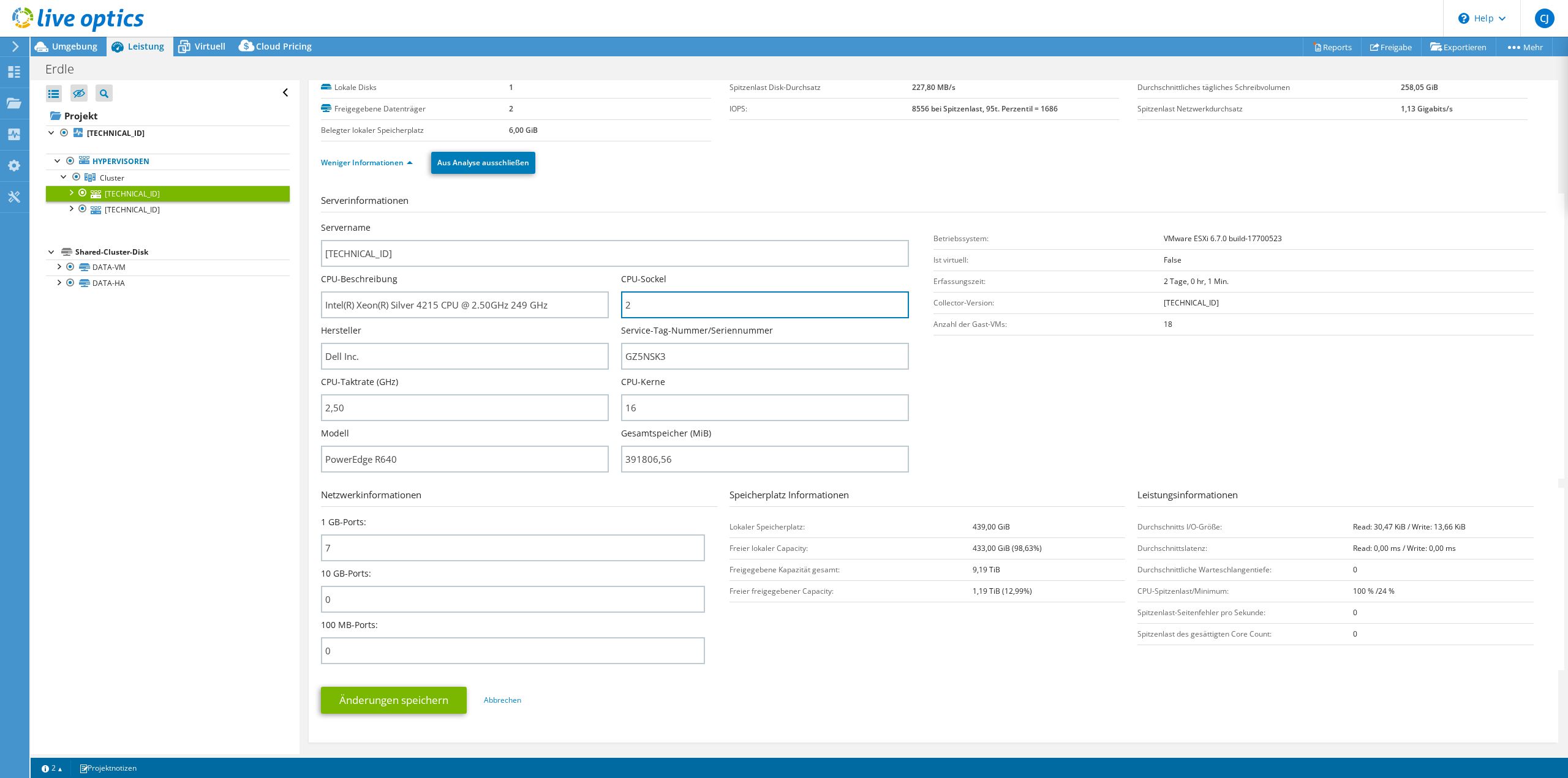
drag, startPoint x: 660, startPoint y: 303, endPoint x: 608, endPoint y: 301, distance: 52.0
click at [608, 222] on div "Servername [TECHNICAL_ID] CPU-Beschreibung Intel(R) Xeon(R) Silver 4215 CPU @ 2…" at bounding box center [621, 222] width 600 height 0
click at [685, 409] on input "16" at bounding box center [765, 408] width 288 height 27
drag, startPoint x: 702, startPoint y: 407, endPoint x: 594, endPoint y: 397, distance: 108.5
click at [594, 222] on div "Servername [TECHNICAL_ID] CPU-Beschreibung Intel(R) Xeon(R) Silver 4215 CPU @ 2…" at bounding box center [621, 222] width 600 height 0
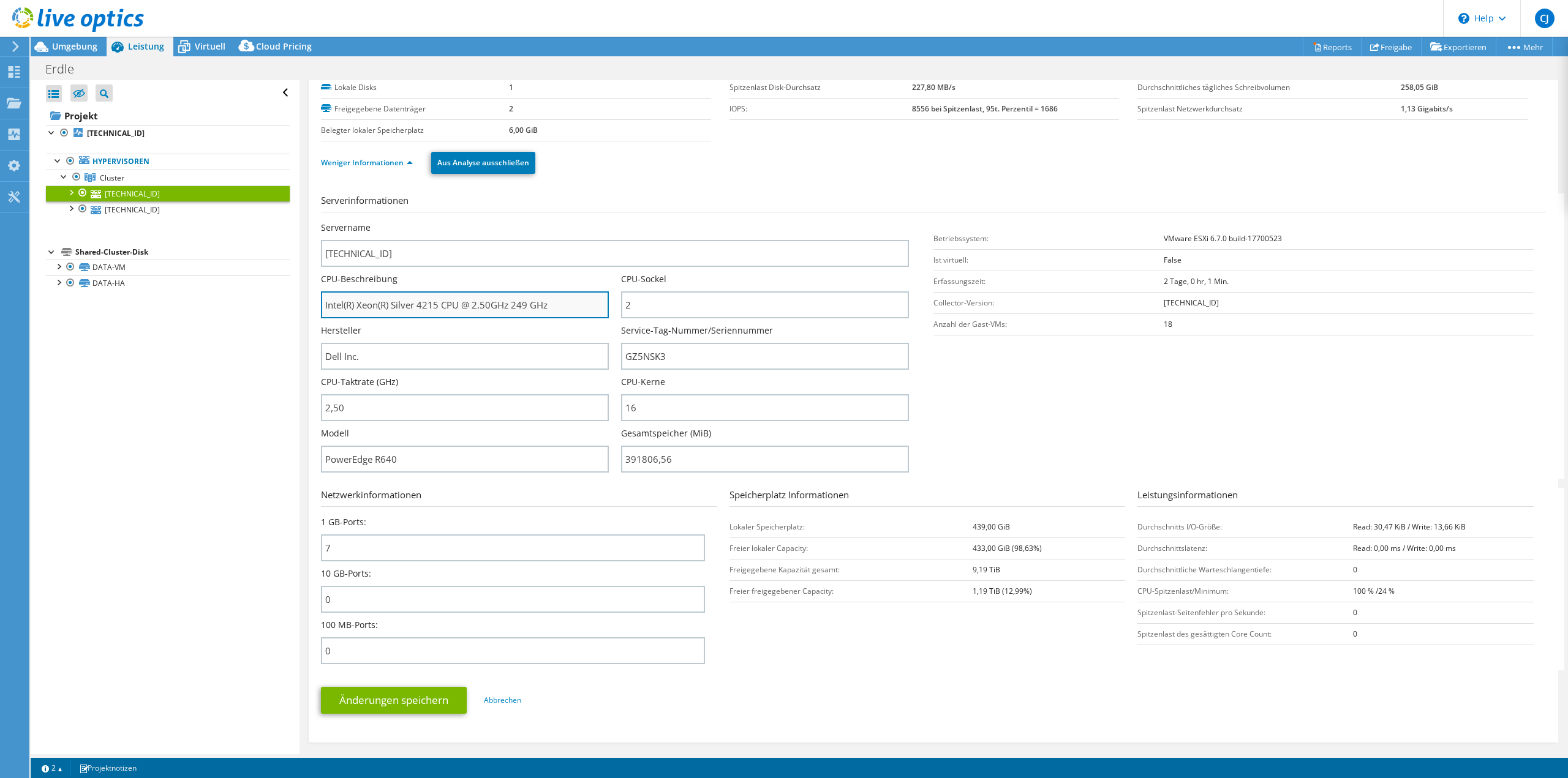
click at [555, 307] on input "Intel(R) Xeon(R) Silver 4215 CPU @ 2.50GHz 249 GHz" at bounding box center [465, 305] width 288 height 27
drag, startPoint x: 569, startPoint y: 305, endPoint x: 278, endPoint y: 303, distance: 291.0
click at [278, 303] on div "Alle öffnen Alle schließen Ausgeschlossene Knoten verbergen Projektbaumfilter" at bounding box center [799, 417] width 1537 height 674
click at [53, 55] on div "Umgebung" at bounding box center [69, 46] width 76 height 19
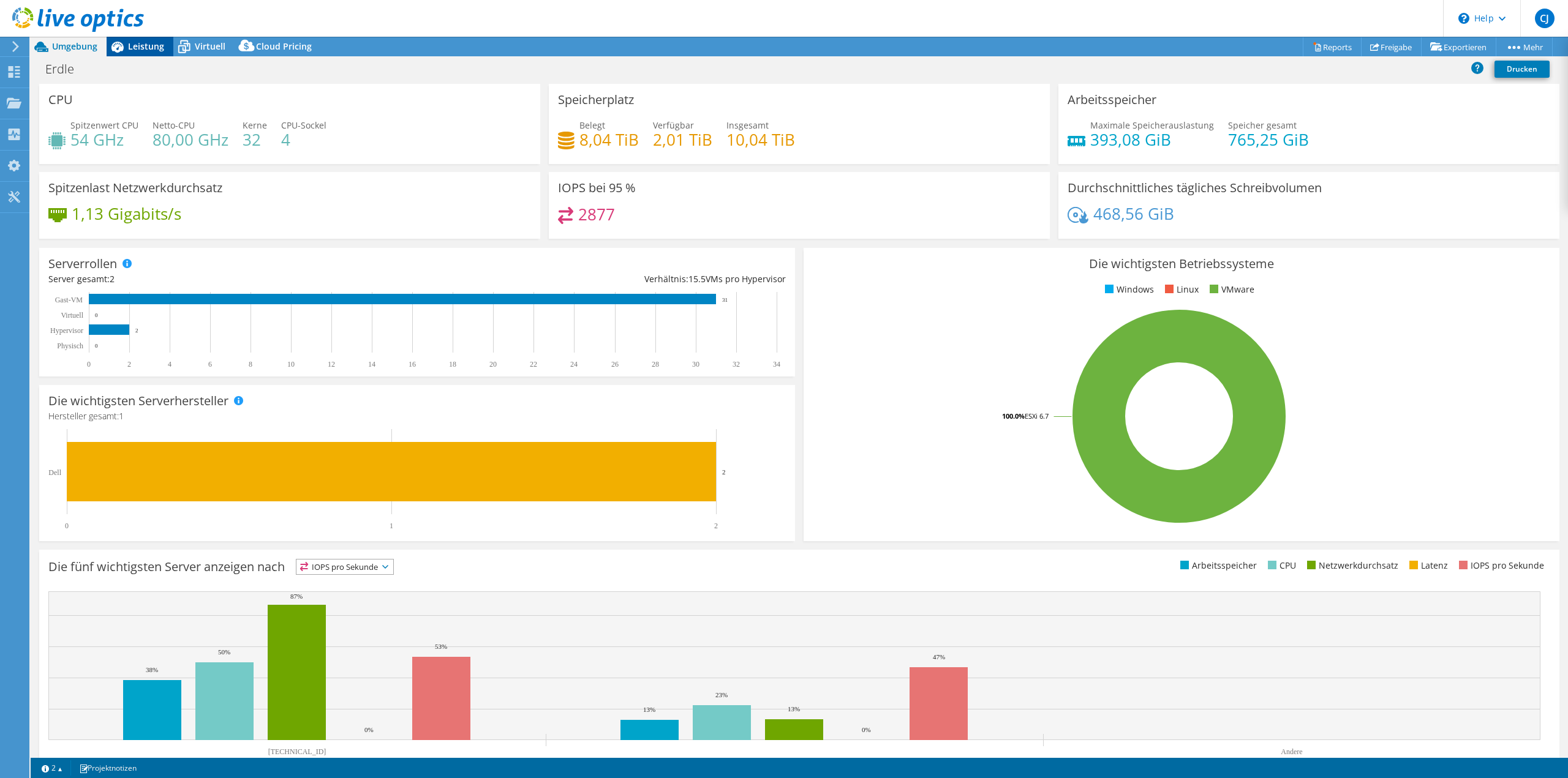
click at [150, 49] on span "Leistung" at bounding box center [146, 46] width 36 height 12
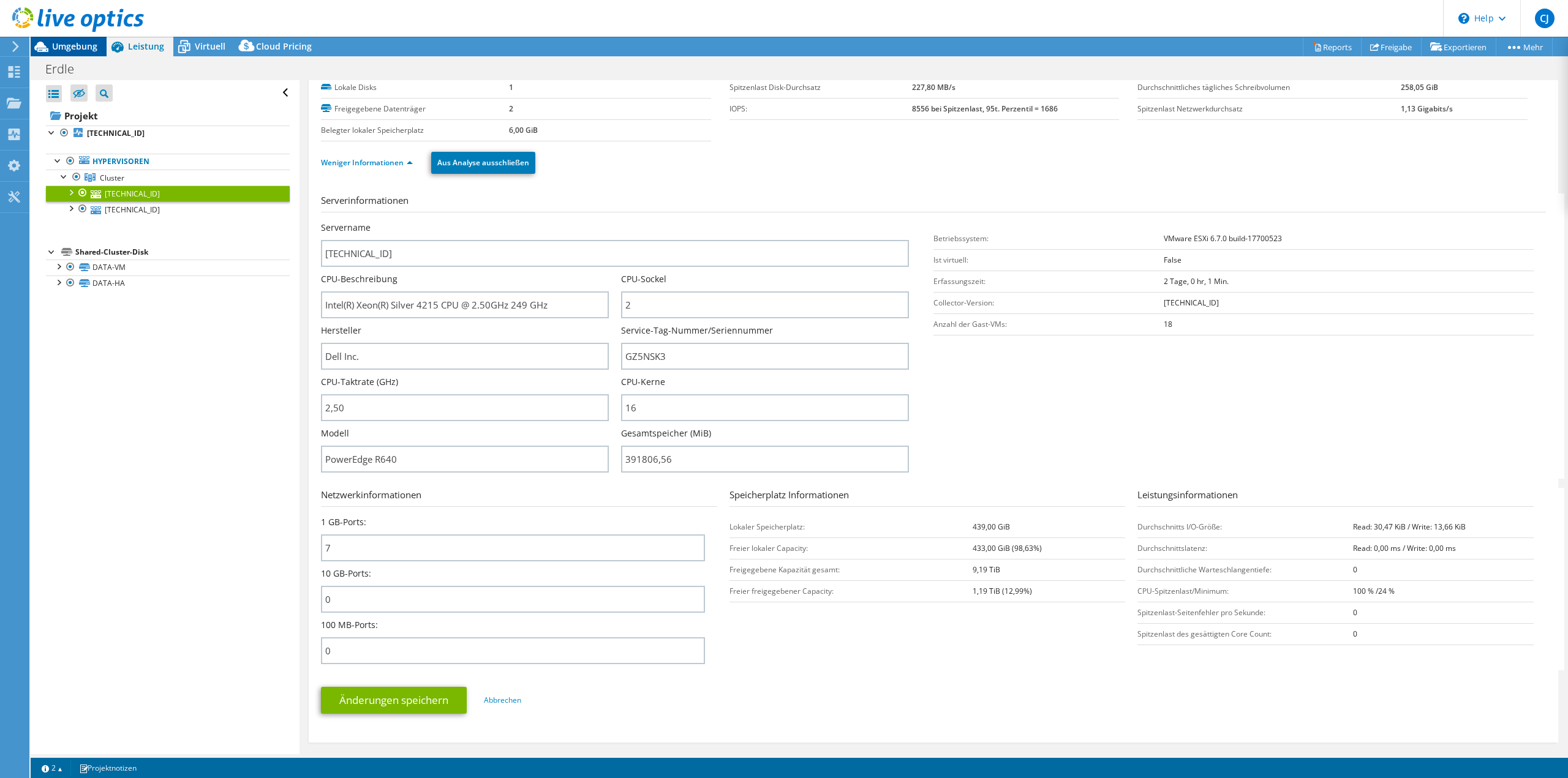
click at [66, 43] on span "Umgebung" at bounding box center [74, 46] width 46 height 12
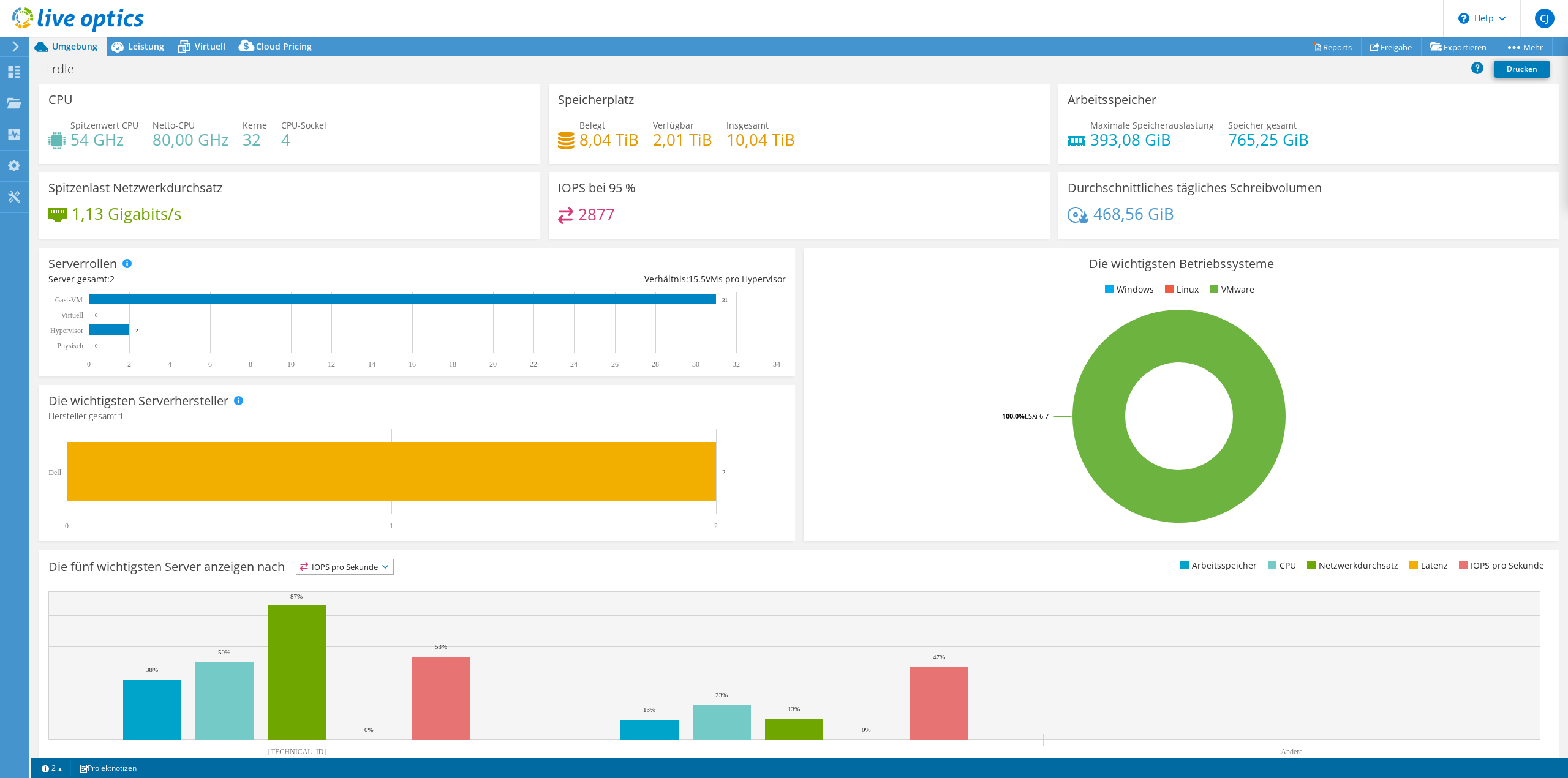
click at [140, 40] on div at bounding box center [72, 20] width 144 height 41
click at [135, 46] on span "Leistung" at bounding box center [146, 46] width 36 height 12
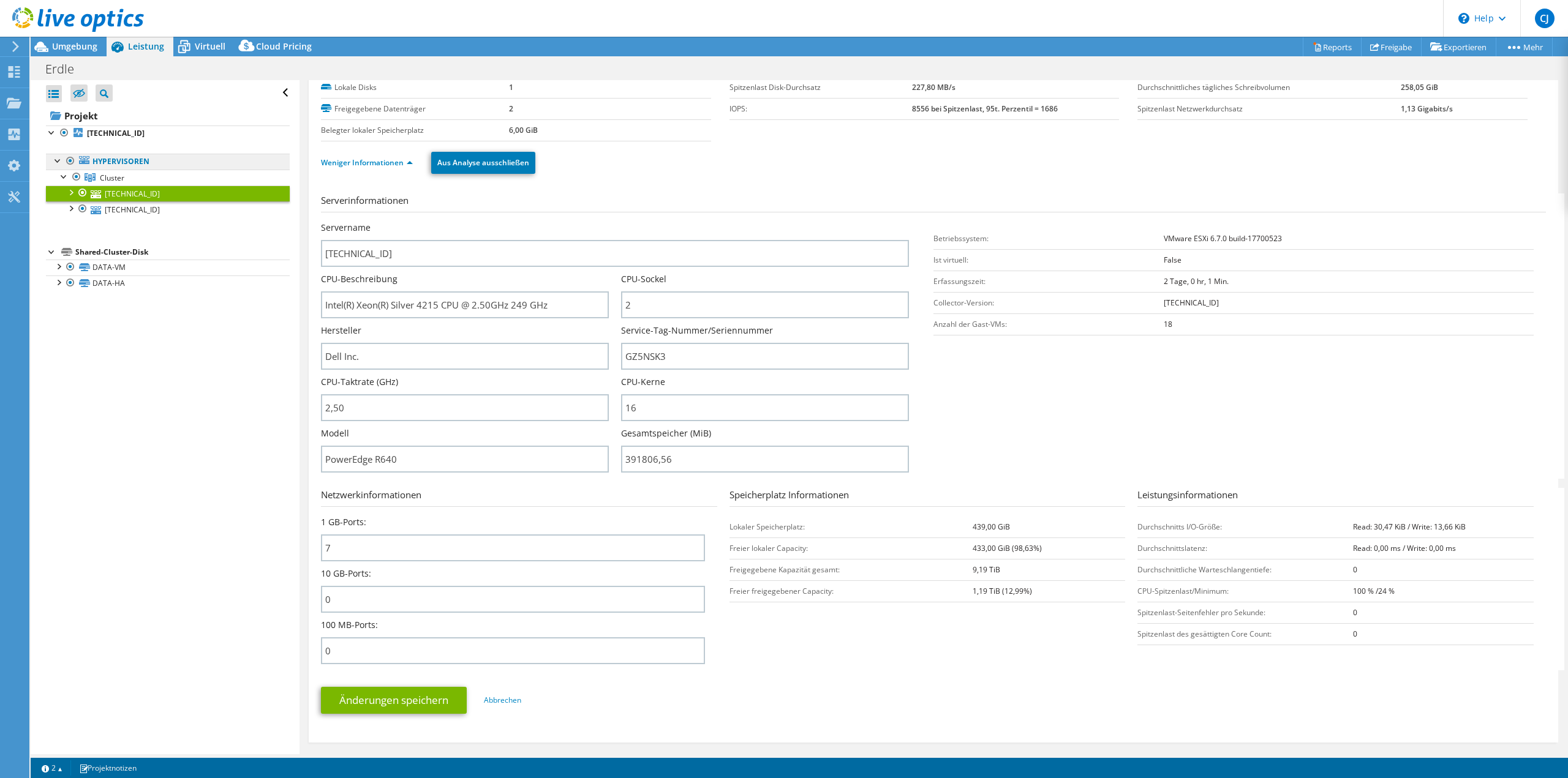
click at [103, 159] on link "Hypervisoren" at bounding box center [167, 162] width 243 height 16
click at [133, 162] on link "Hypervisoren" at bounding box center [167, 162] width 243 height 16
click at [172, 162] on link "Hypervisoren" at bounding box center [167, 162] width 243 height 16
click at [136, 166] on link "Hypervisoren" at bounding box center [167, 162] width 243 height 16
click at [118, 179] on span "Cluster" at bounding box center [112, 177] width 24 height 10
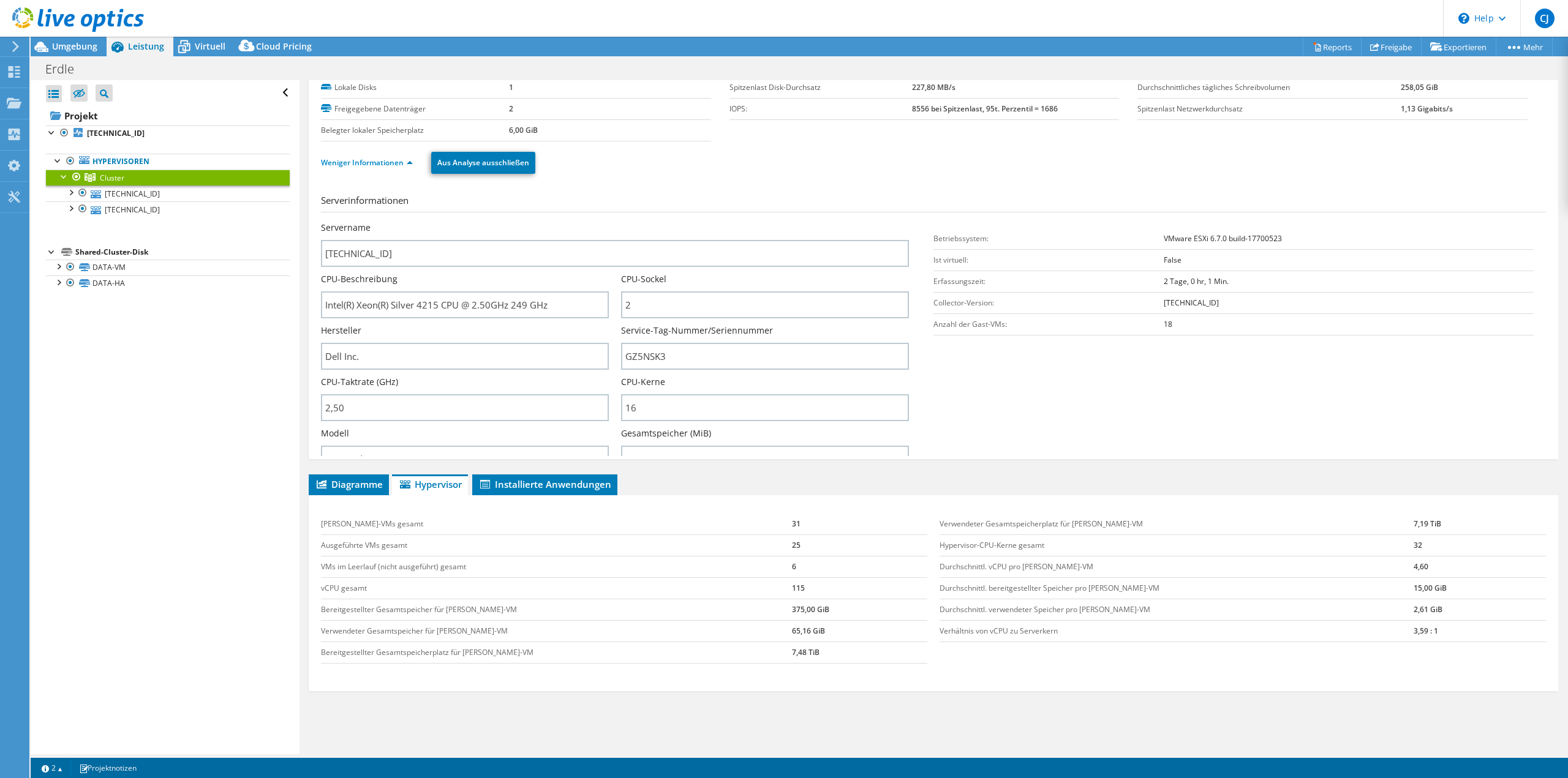
scroll to position [0, 0]
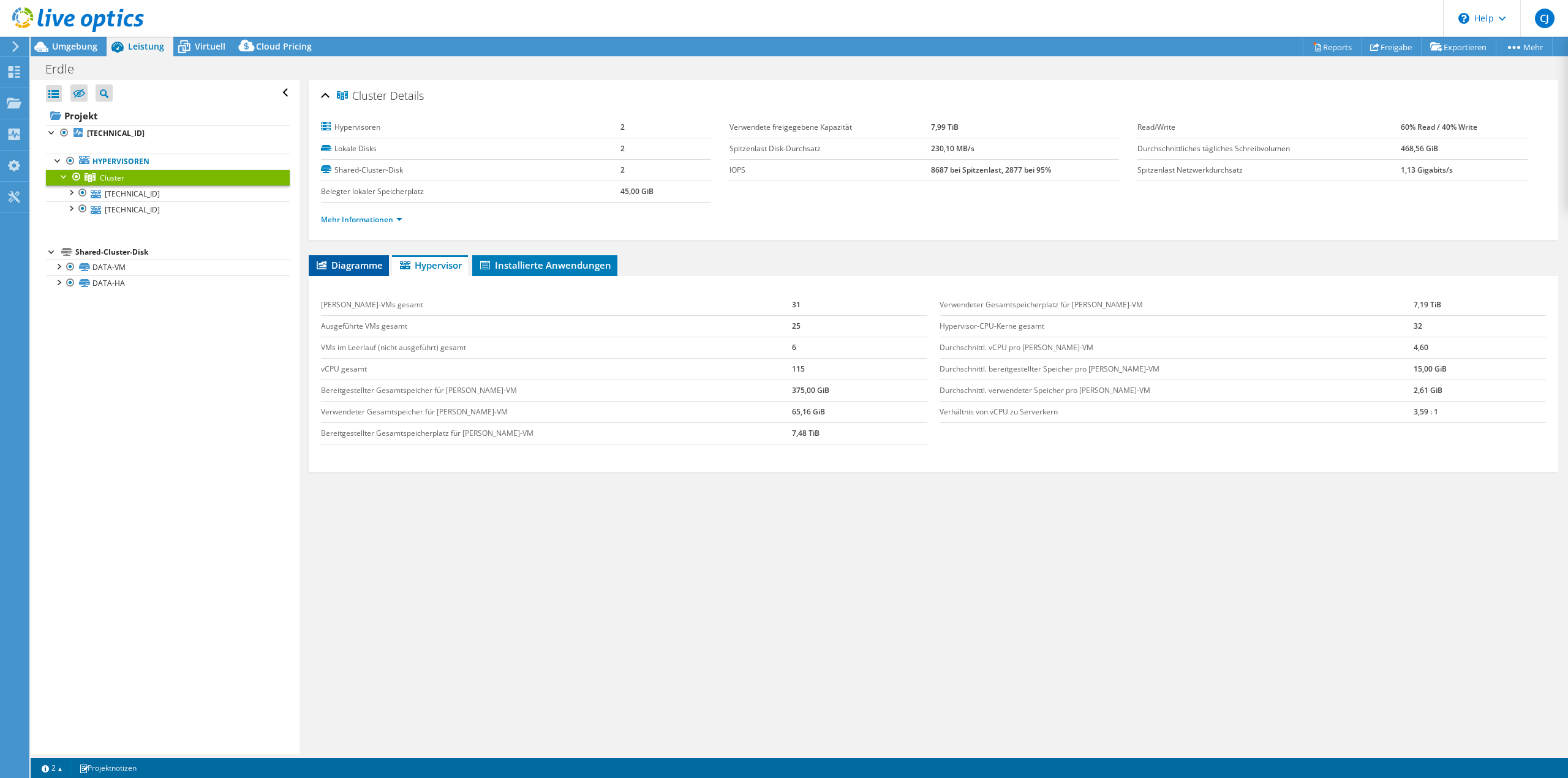
click at [361, 261] on span "Diagramme" at bounding box center [348, 265] width 68 height 12
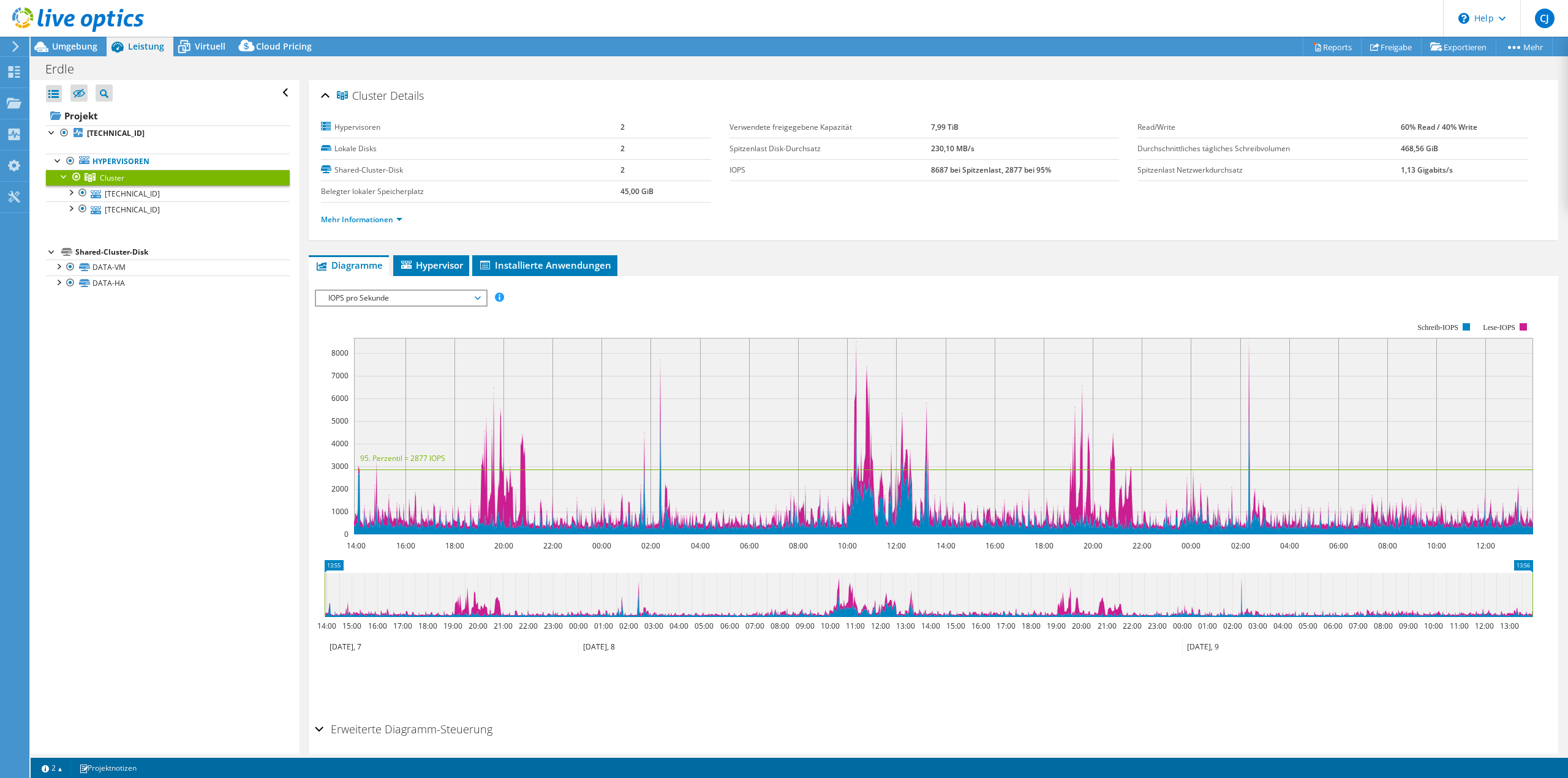
click at [404, 303] on div "IOPS pro Sekunde IOPS pro Sekunde Disk-Durchsatz IO-Size Latenz Queue-Depth CPU…" at bounding box center [401, 298] width 173 height 17
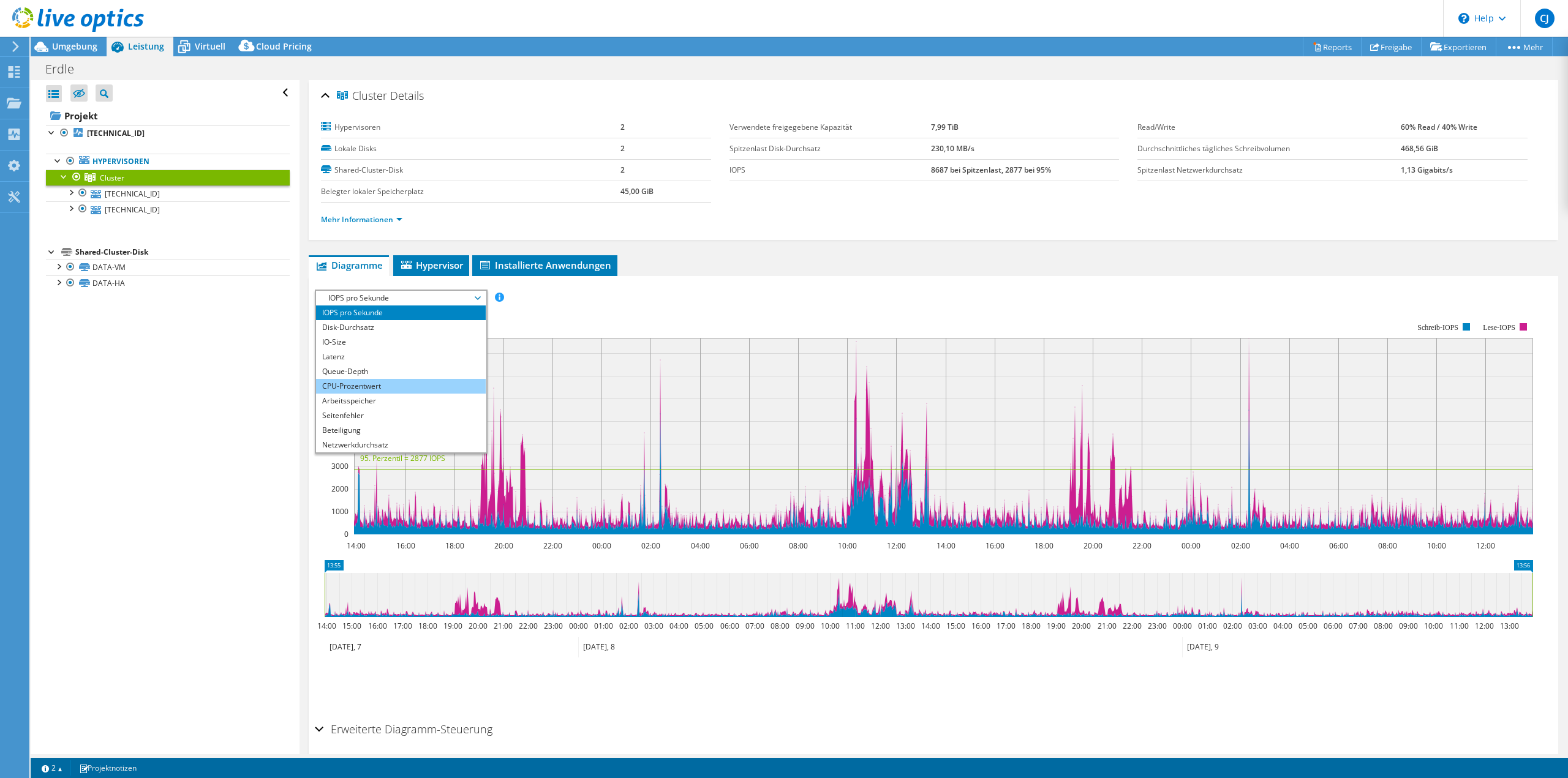
click at [398, 387] on li "CPU-Prozentwert" at bounding box center [400, 386] width 170 height 15
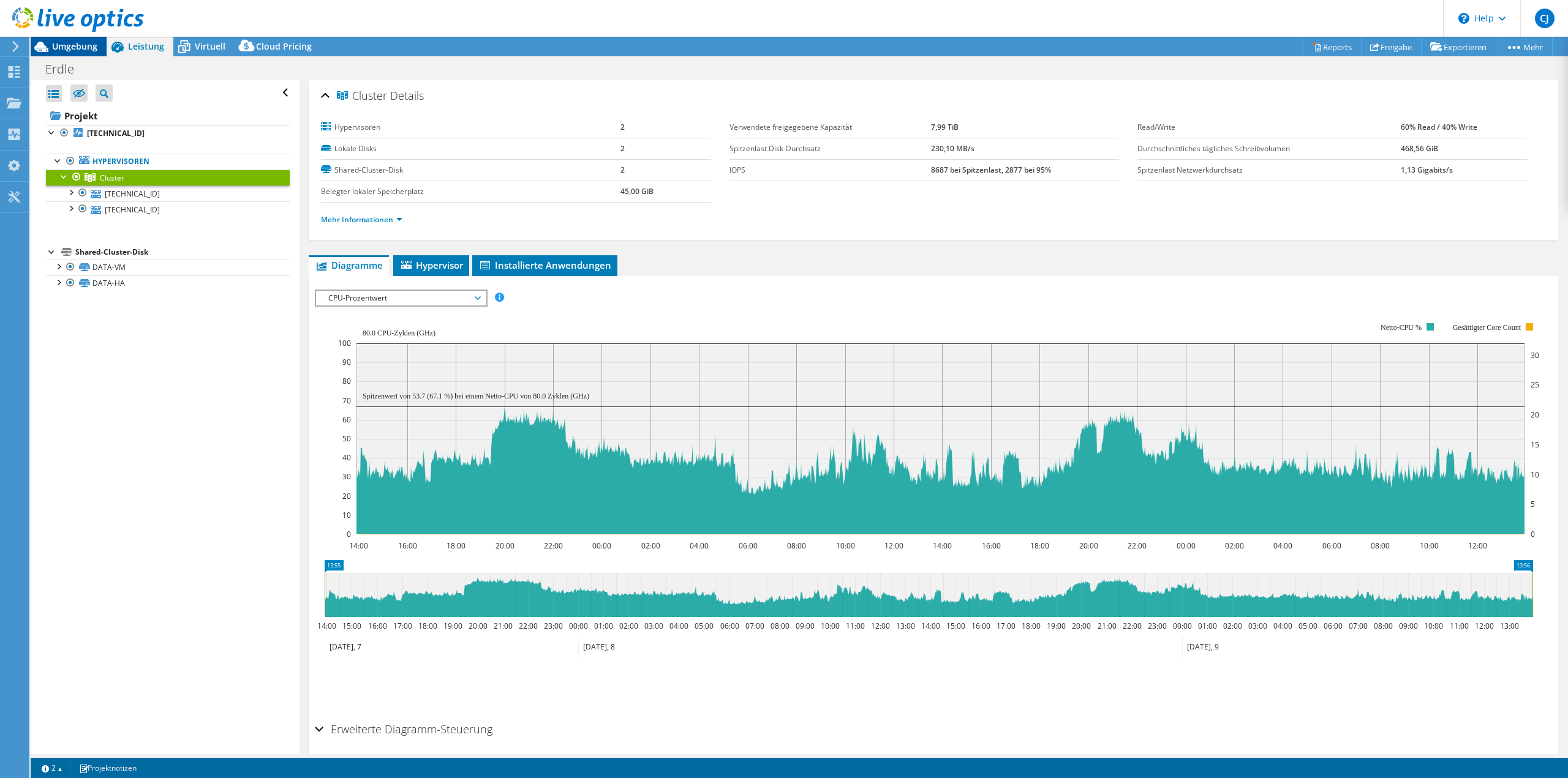
click at [80, 49] on span "Umgebung" at bounding box center [74, 46] width 46 height 12
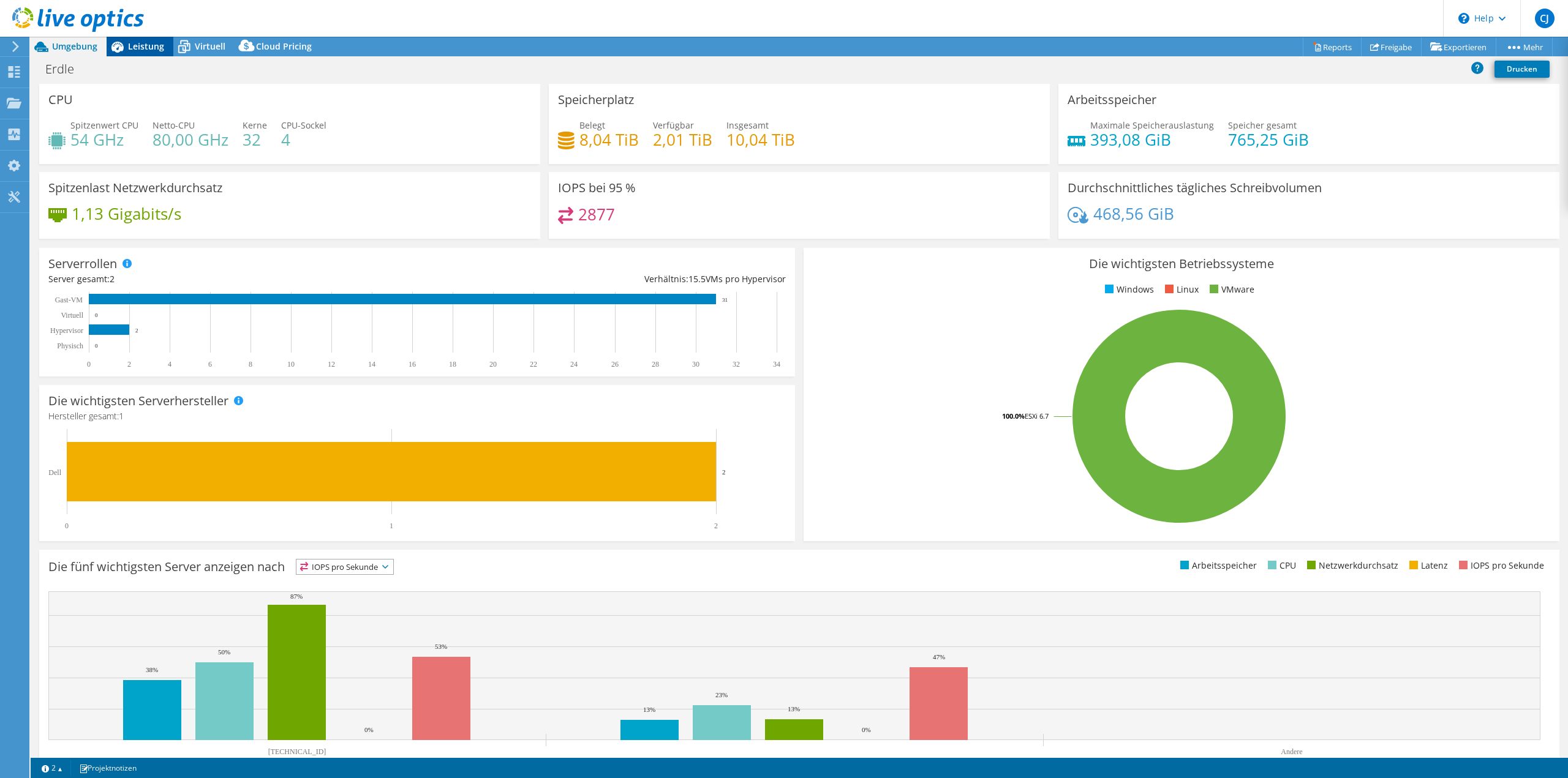
click at [142, 47] on span "Leistung" at bounding box center [146, 46] width 36 height 12
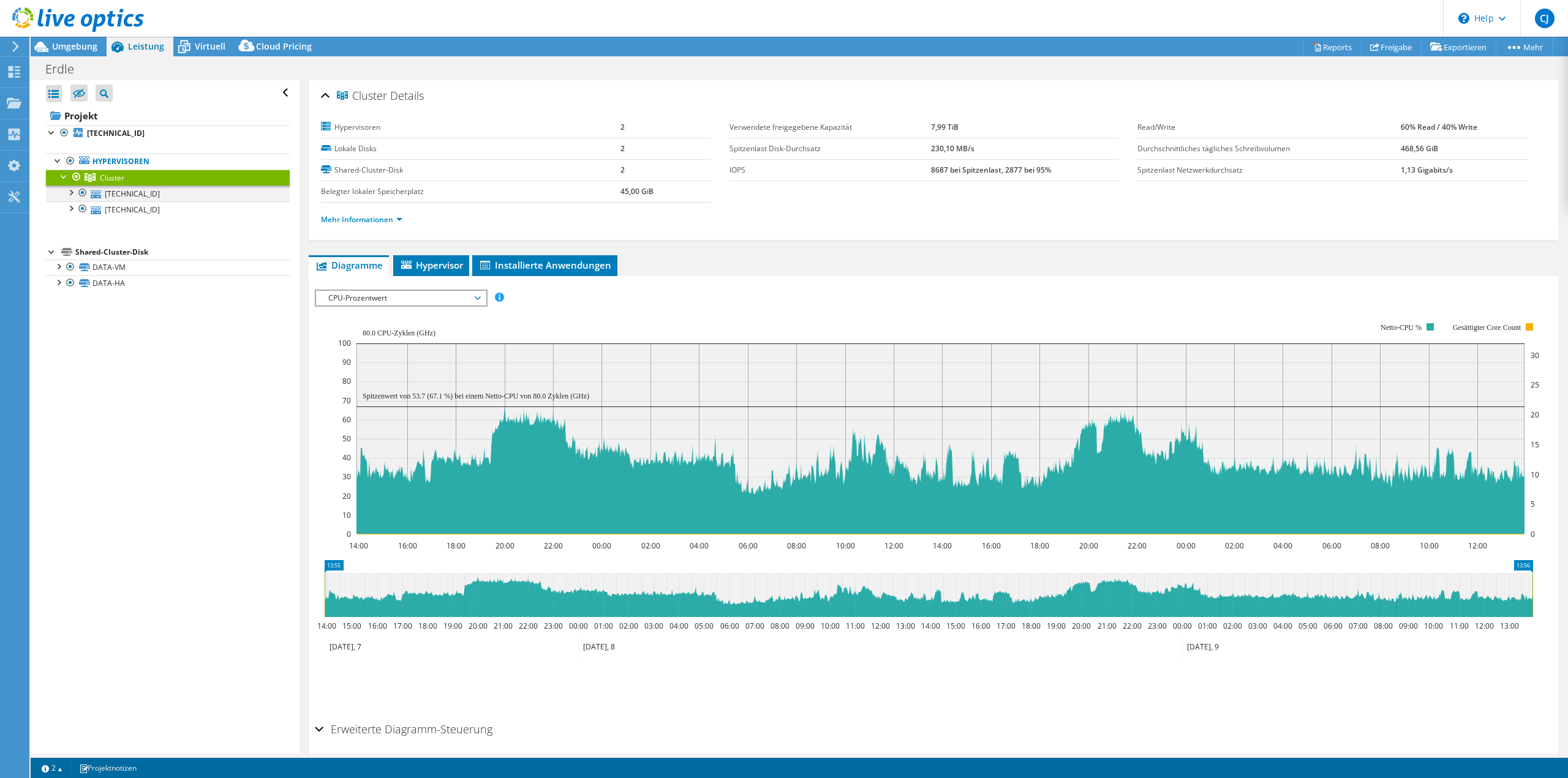
click at [68, 195] on div at bounding box center [70, 191] width 12 height 12
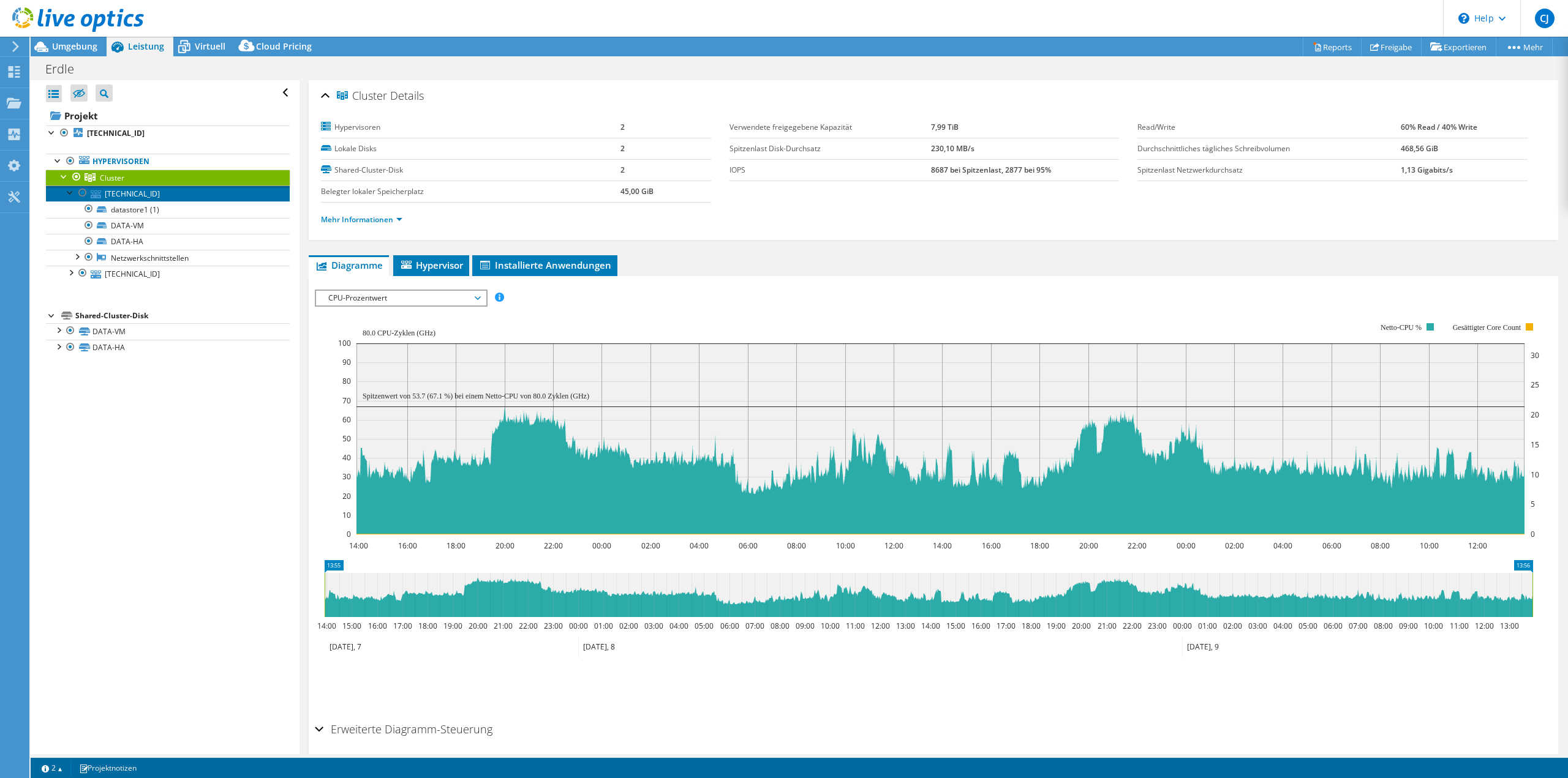
click at [127, 190] on link "[TECHNICAL_ID]" at bounding box center [167, 193] width 243 height 16
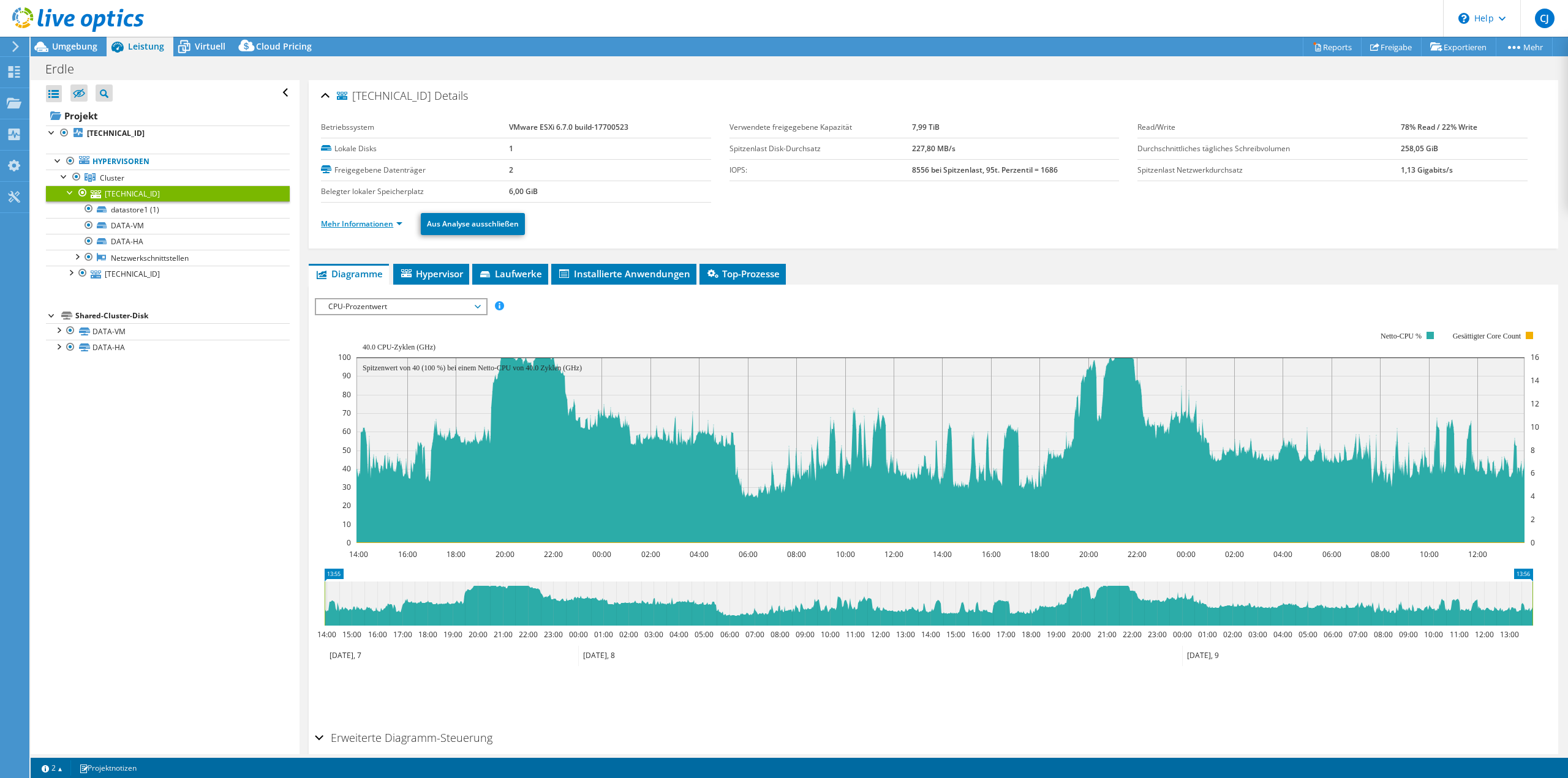
click at [387, 222] on link "Mehr Informationen" at bounding box center [362, 223] width 82 height 10
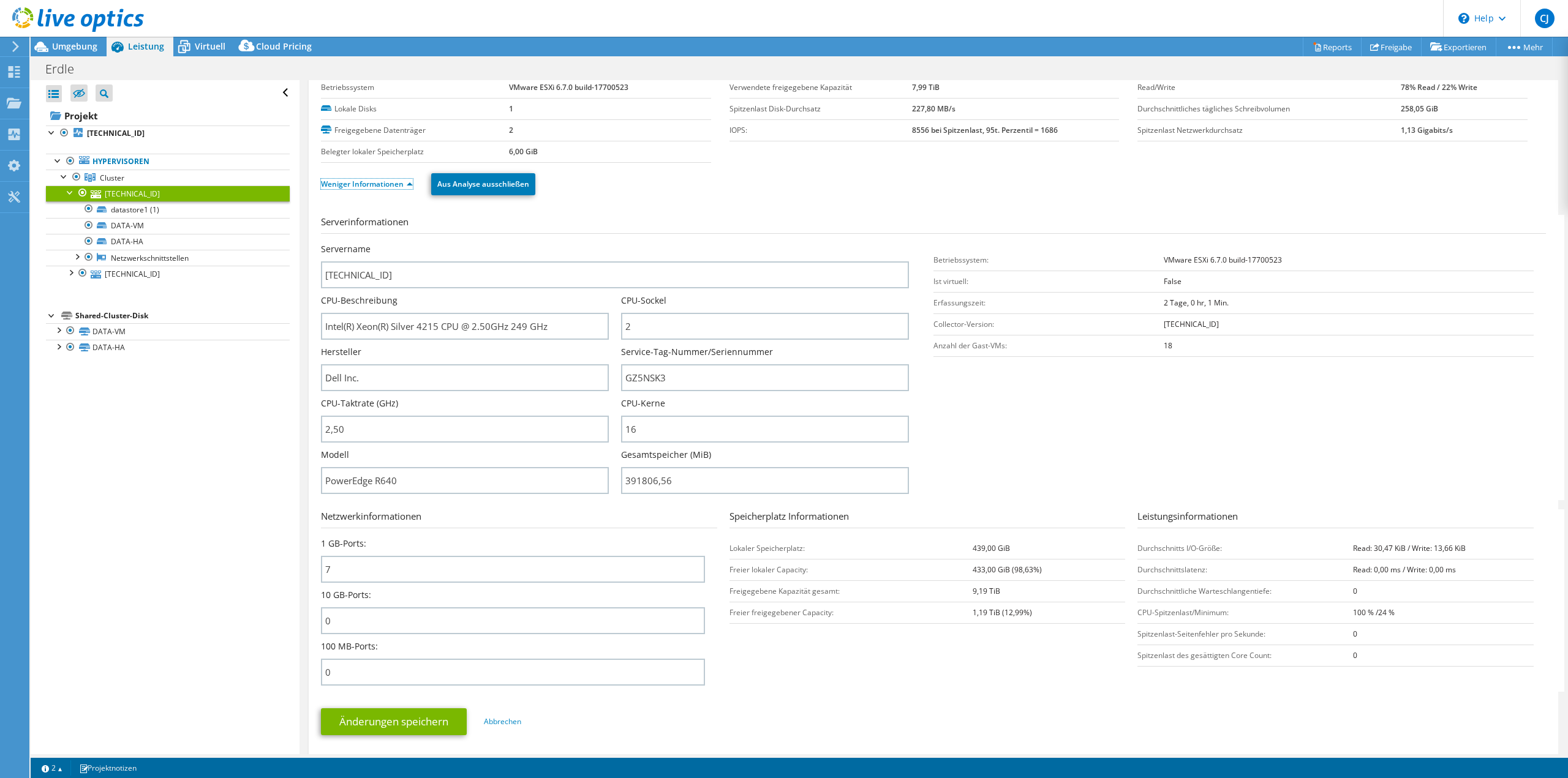
scroll to position [61, 0]
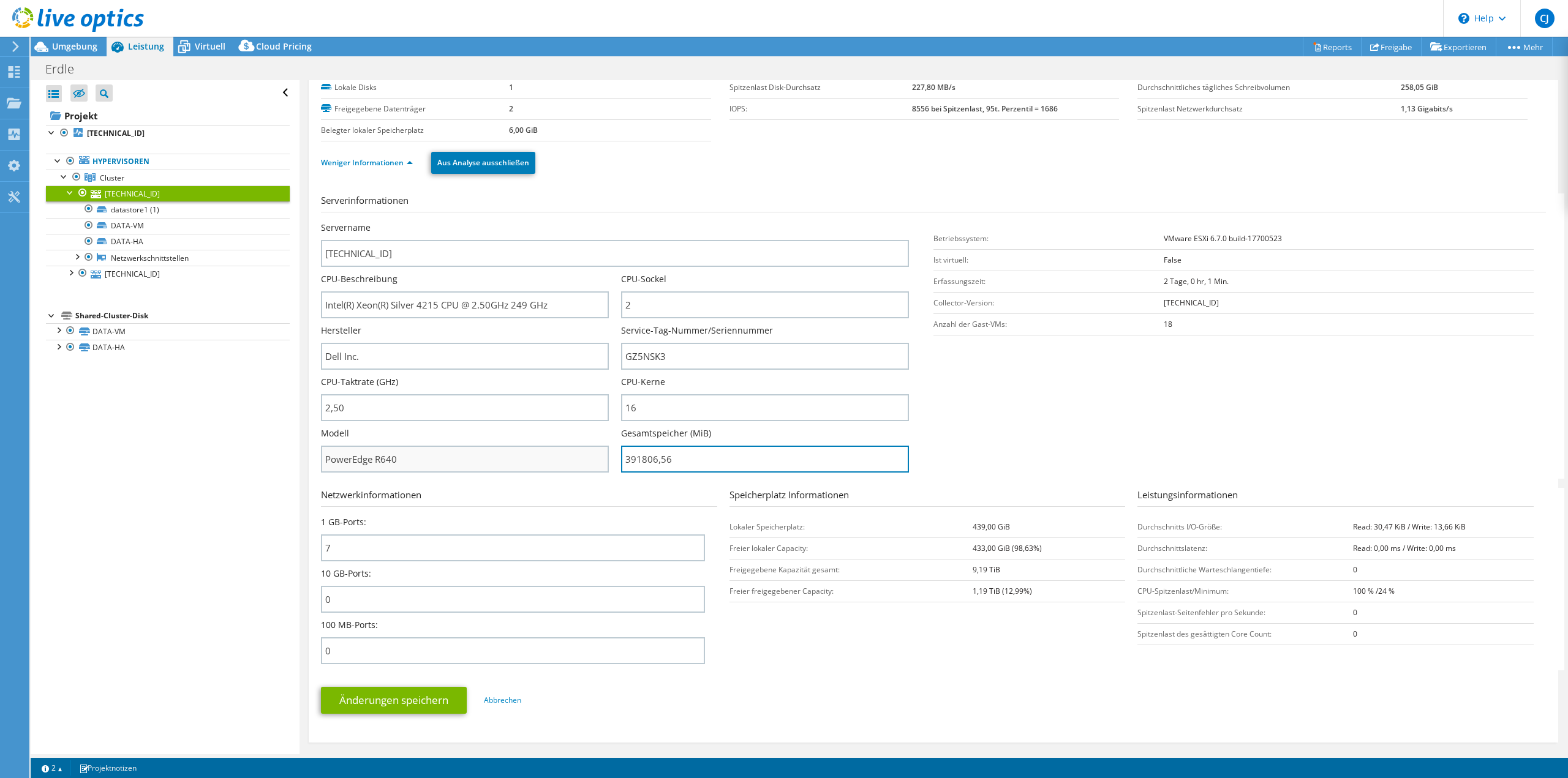
drag, startPoint x: 710, startPoint y: 458, endPoint x: 499, endPoint y: 455, distance: 211.0
click at [499, 222] on div "Servername [TECHNICAL_ID] CPU-Beschreibung Intel(R) Xeon(R) Silver 4215 CPU @ 2…" at bounding box center [621, 222] width 600 height 0
click at [690, 450] on input "391806,56" at bounding box center [765, 459] width 288 height 27
drag, startPoint x: 706, startPoint y: 463, endPoint x: 531, endPoint y: 445, distance: 175.9
click at [531, 222] on div "Servername [TECHNICAL_ID] CPU-Beschreibung Intel(R) Xeon(R) Silver 4215 CPU @ 2…" at bounding box center [621, 222] width 600 height 0
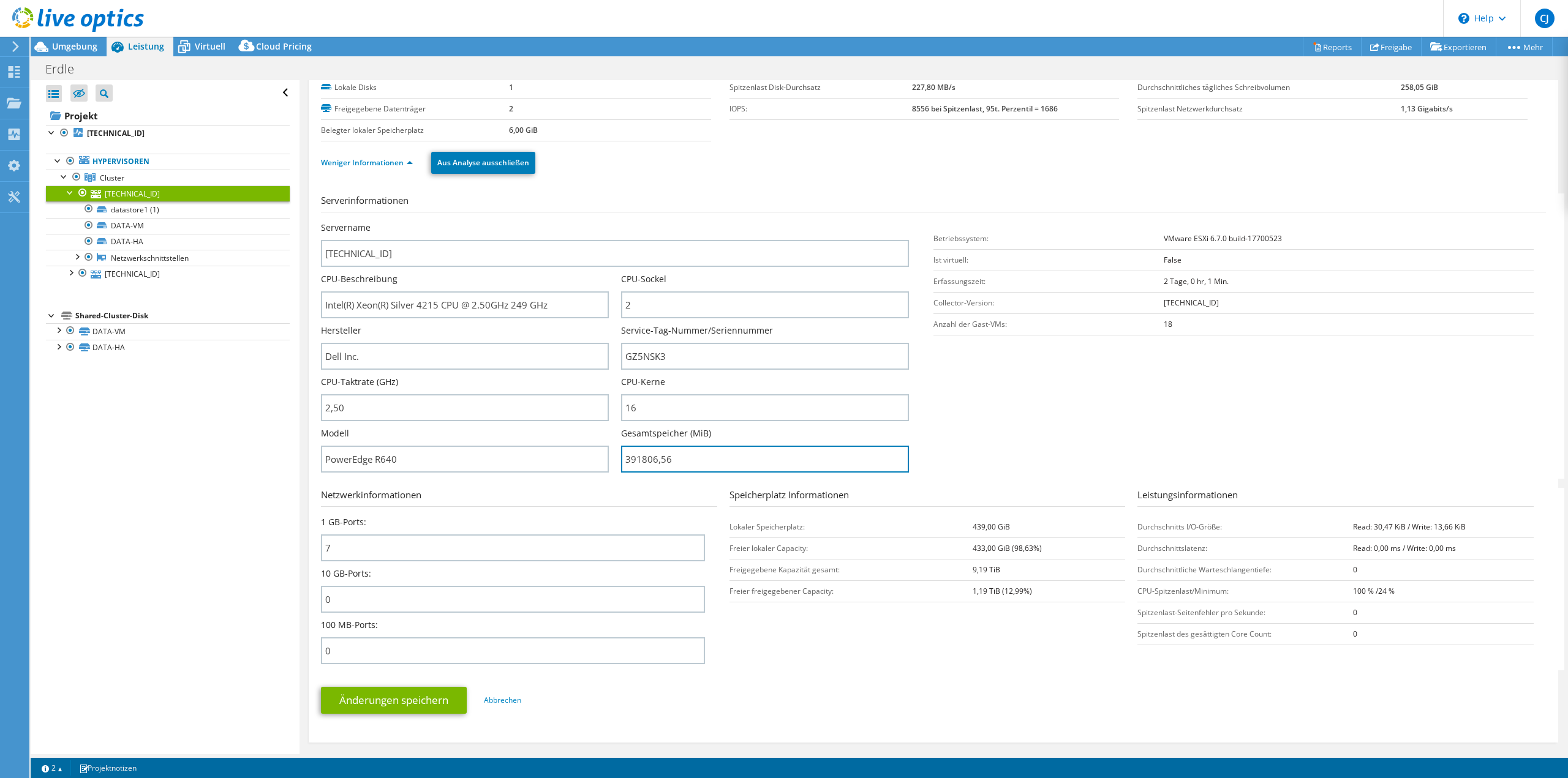
type input "39180656"
click at [87, 51] on span "Umgebung" at bounding box center [74, 46] width 46 height 12
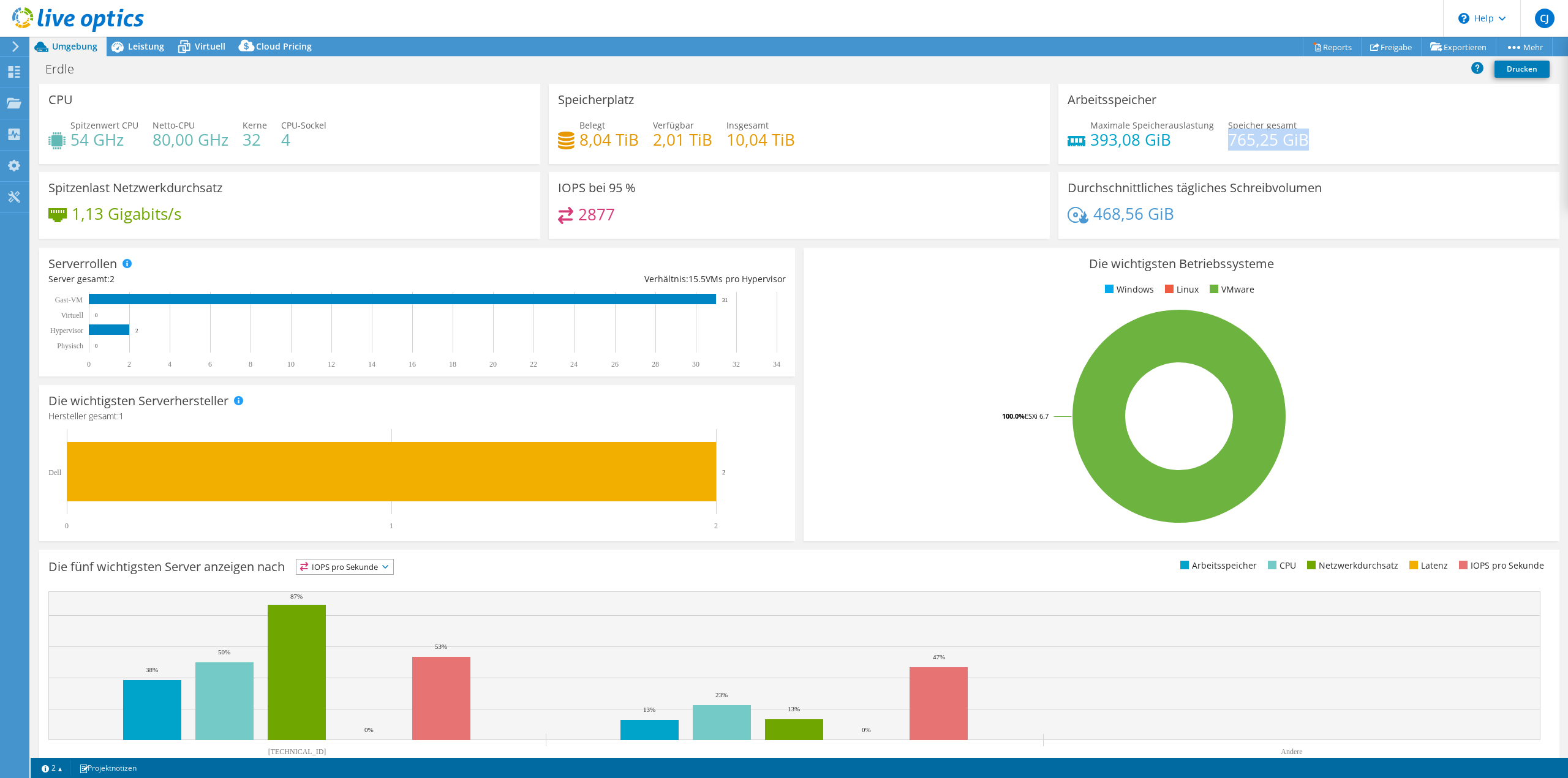
drag, startPoint x: 1300, startPoint y: 132, endPoint x: 1218, endPoint y: 148, distance: 83.5
click at [1218, 148] on div "Maximale Speicherauslastung 393,08 [PERSON_NAME] gesamt 765,25 GiB" at bounding box center [1310, 138] width 483 height 40
copy h4 "765,25 GiB"
click at [1180, 145] on h4 "393,08 GiB" at bounding box center [1152, 139] width 124 height 14
